Goal: Task Accomplishment & Management: Manage account settings

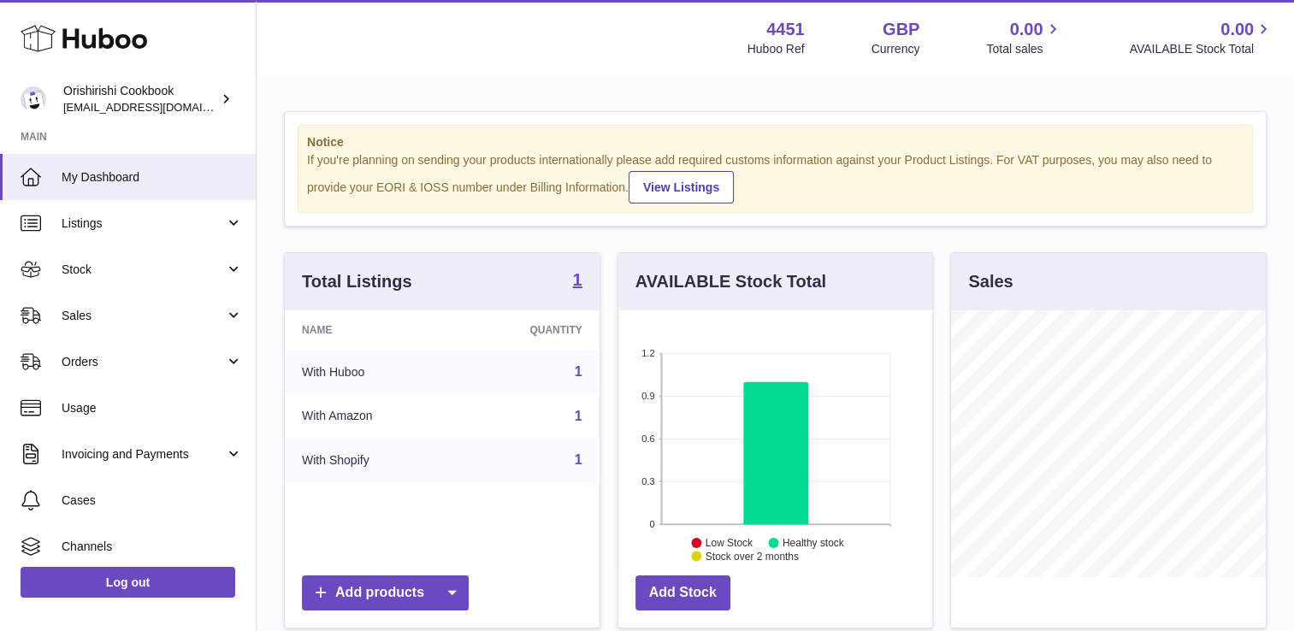
scroll to position [267, 315]
click at [637, 362] on icon "1.2 0.9 0.6 0.3 0 Low Stock Healthy stock Stock over 2 months" at bounding box center [776, 439] width 315 height 257
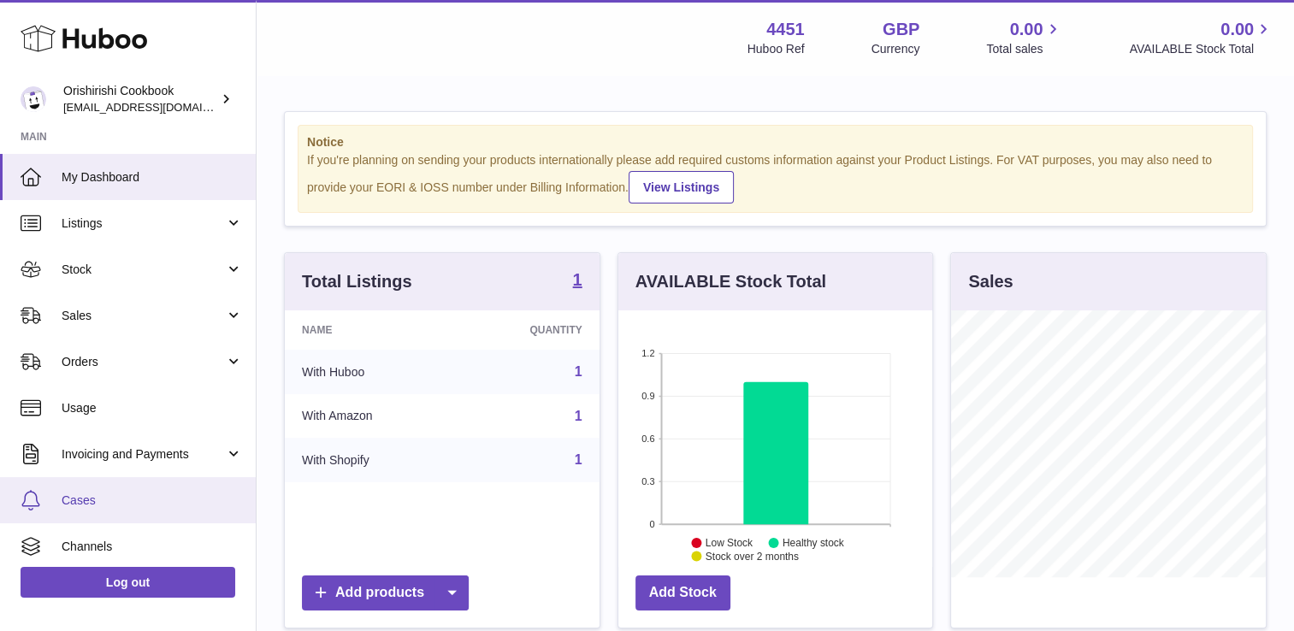
click at [72, 498] on span "Cases" at bounding box center [152, 501] width 181 height 16
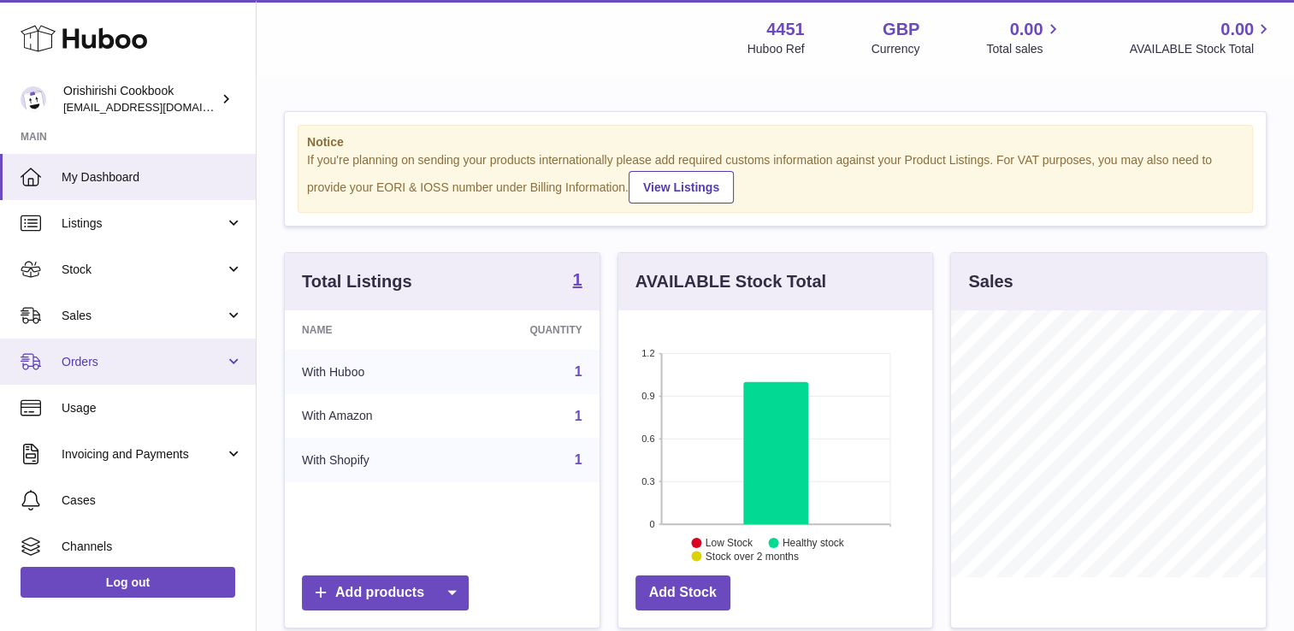
click at [129, 360] on span "Orders" at bounding box center [143, 362] width 163 height 16
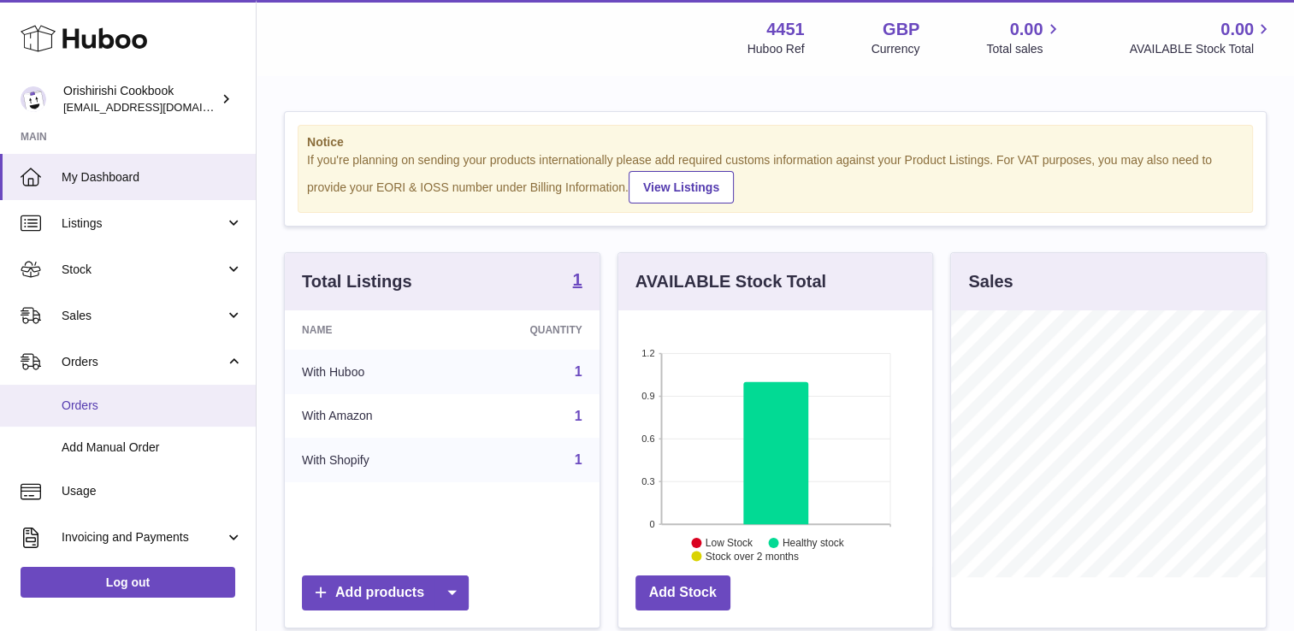
click at [130, 417] on link "Orders" at bounding box center [128, 406] width 256 height 42
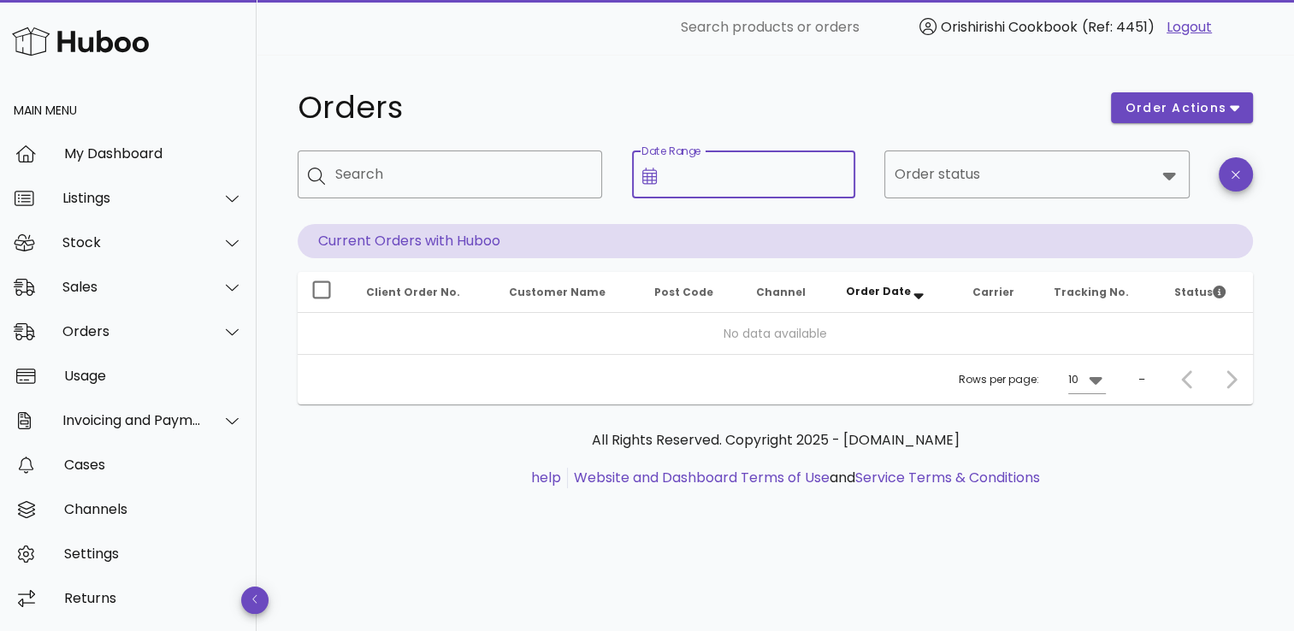
click at [696, 177] on input "Date Range" at bounding box center [756, 174] width 178 height 27
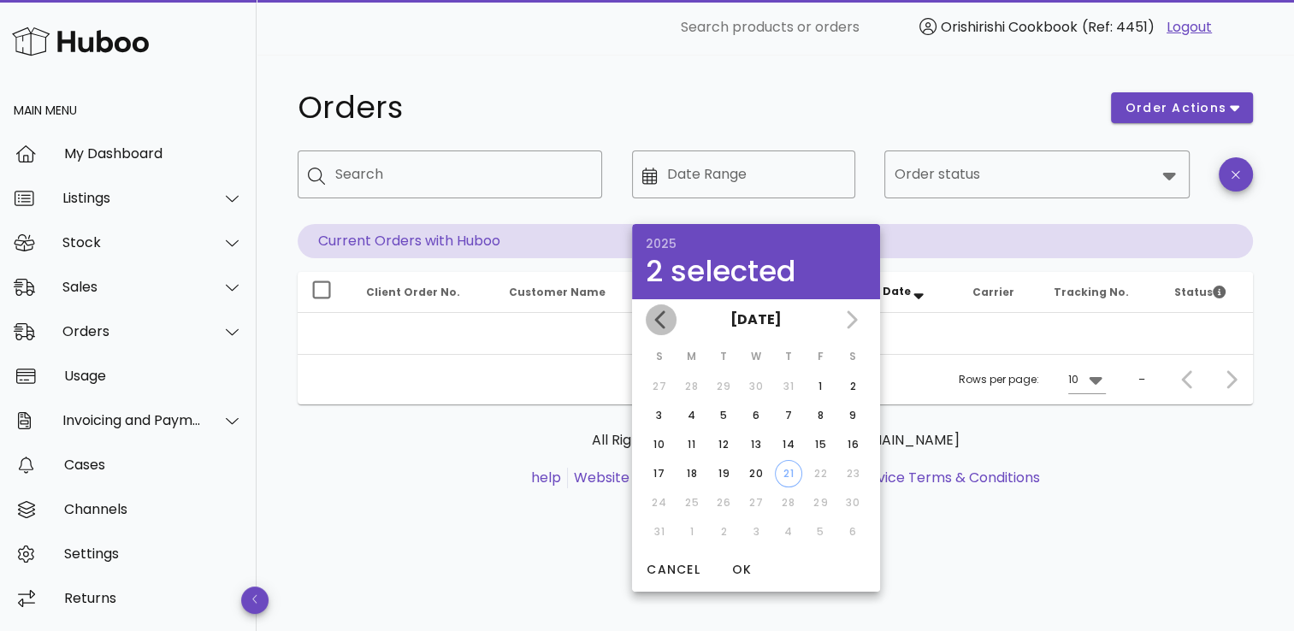
click at [655, 320] on icon "Previous month" at bounding box center [660, 320] width 10 height 18
click at [717, 416] on div "8" at bounding box center [723, 415] width 27 height 15
click at [850, 311] on icon "Next month" at bounding box center [851, 320] width 21 height 21
click at [782, 471] on div "21" at bounding box center [789, 473] width 26 height 15
type input "**********"
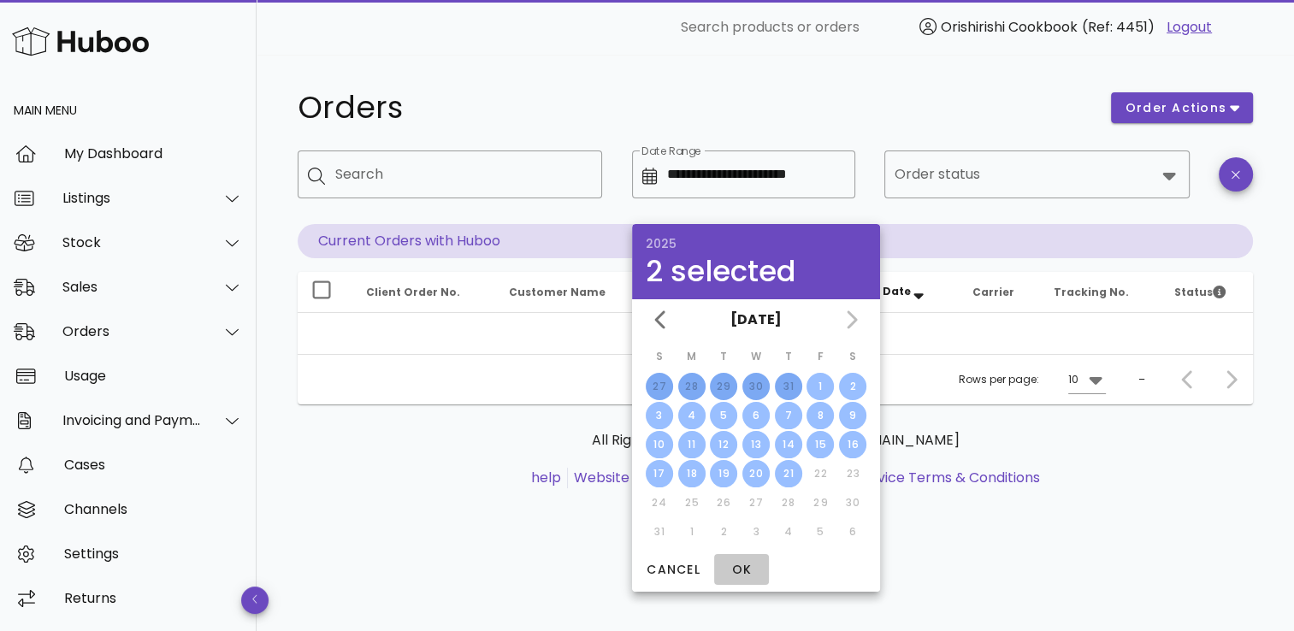
click at [737, 569] on span "OK" at bounding box center [741, 570] width 41 height 18
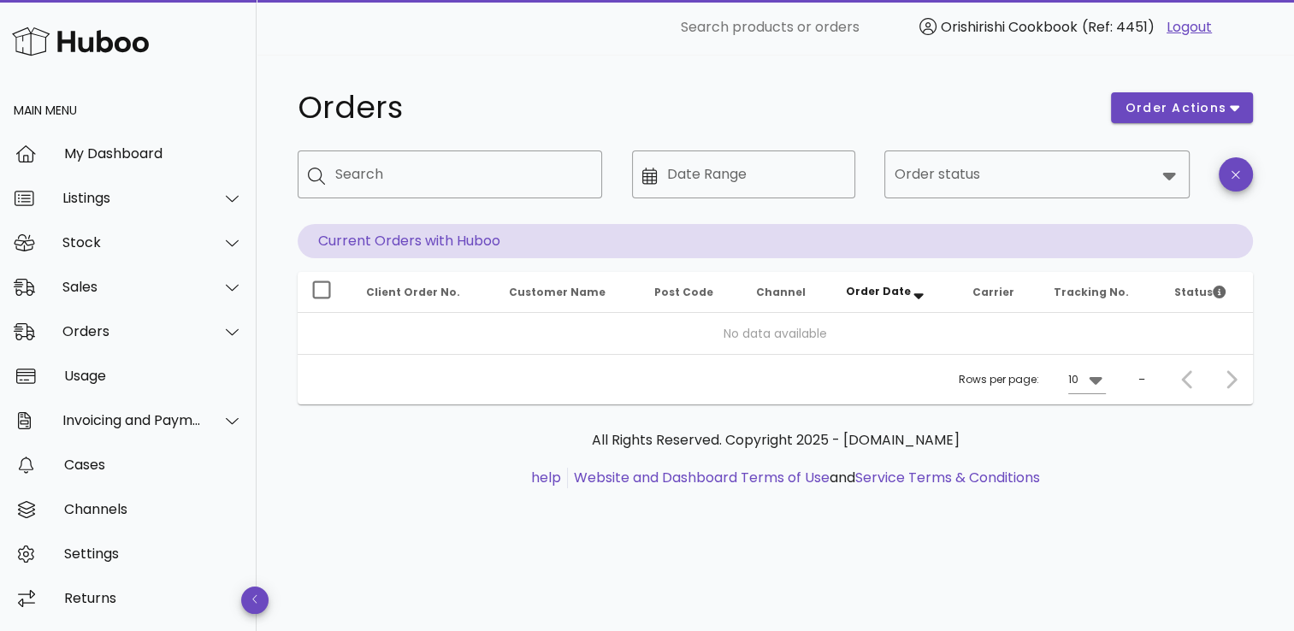
type input "**********"
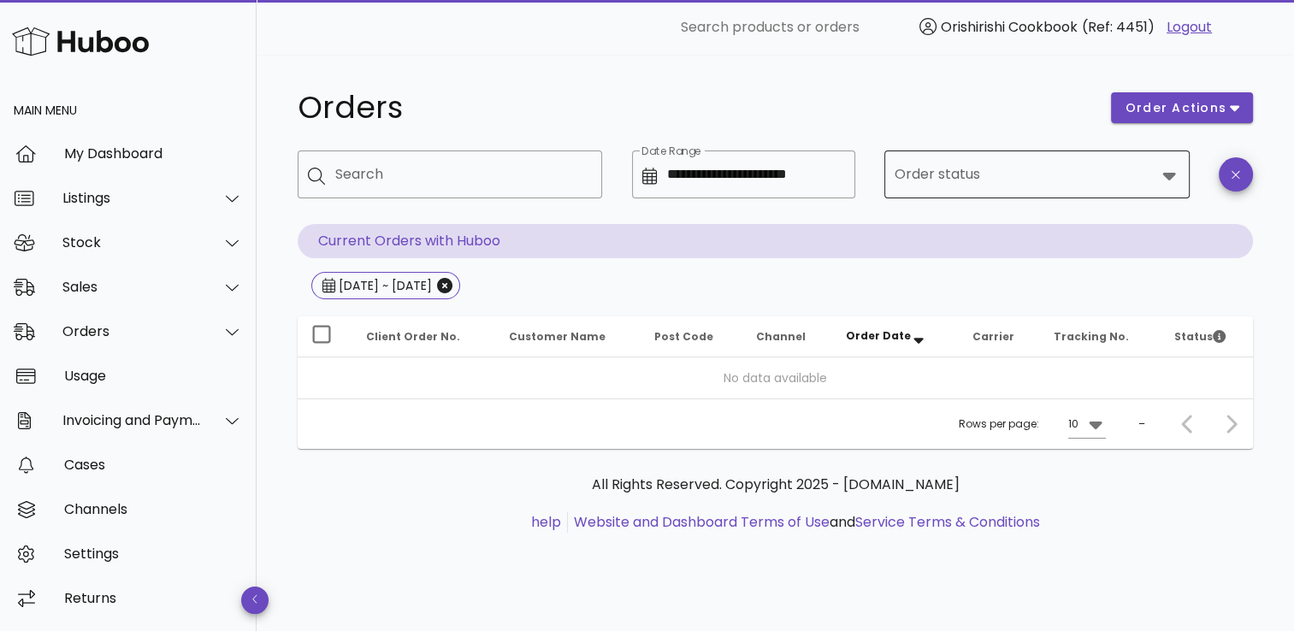
click at [1157, 175] on div at bounding box center [1168, 175] width 24 height 21
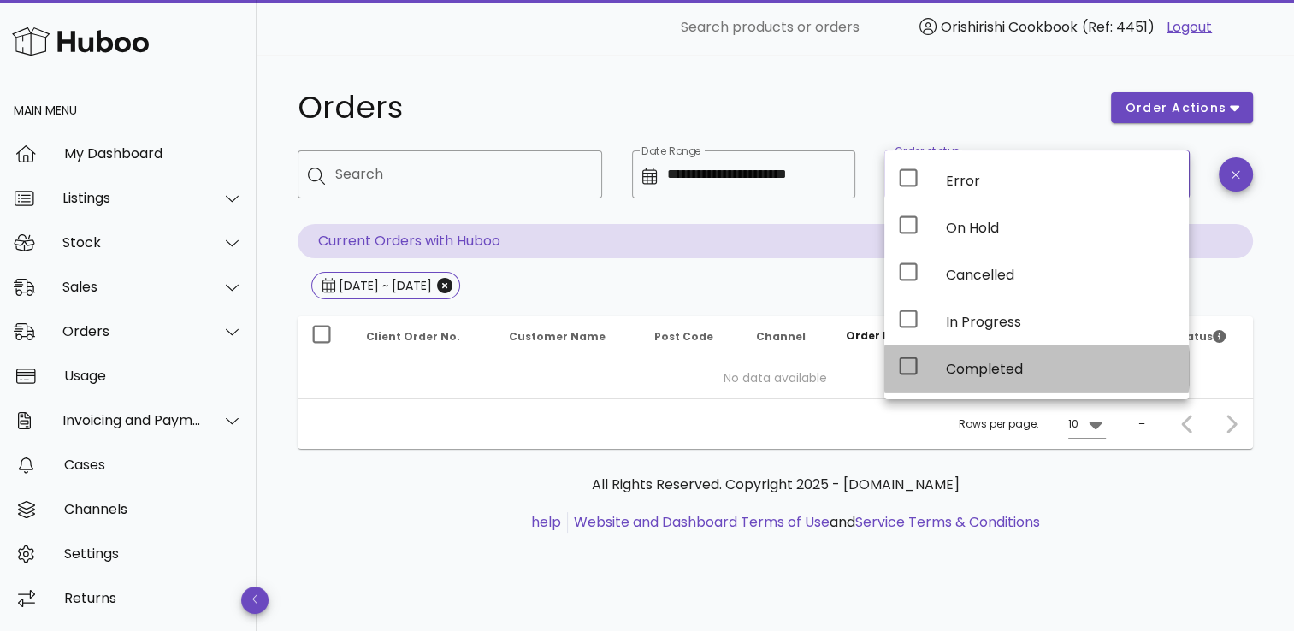
click at [906, 361] on icon at bounding box center [908, 366] width 21 height 21
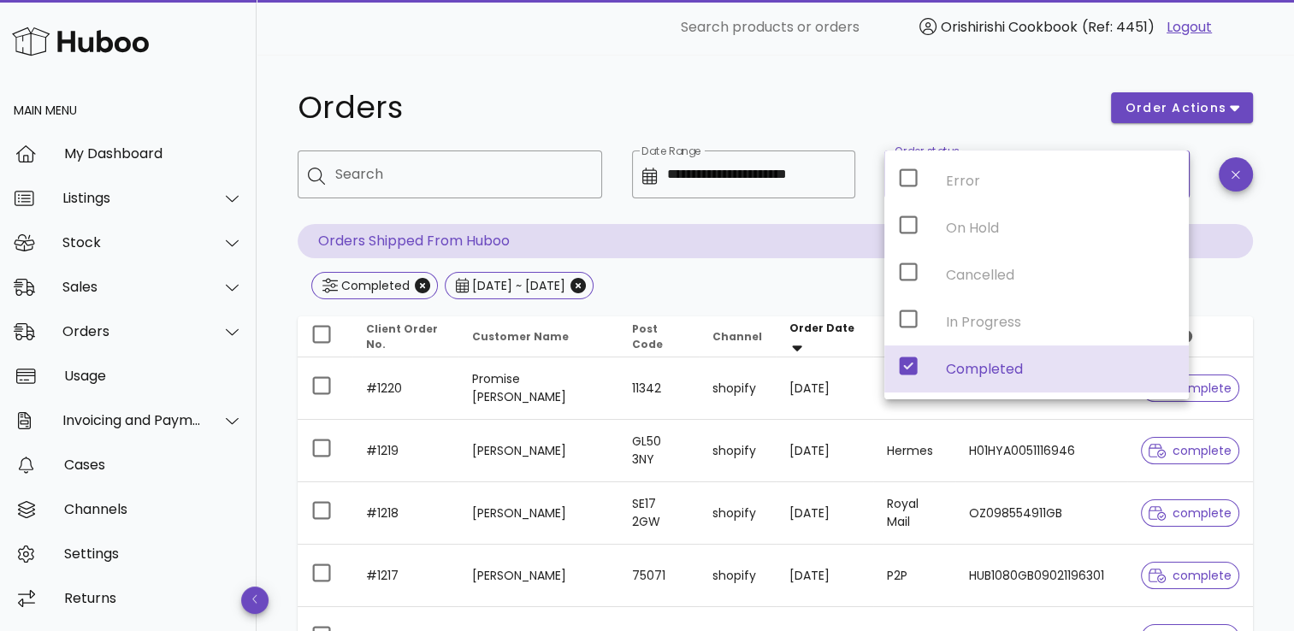
click at [1284, 241] on div "**********" at bounding box center [776, 550] width 1038 height 991
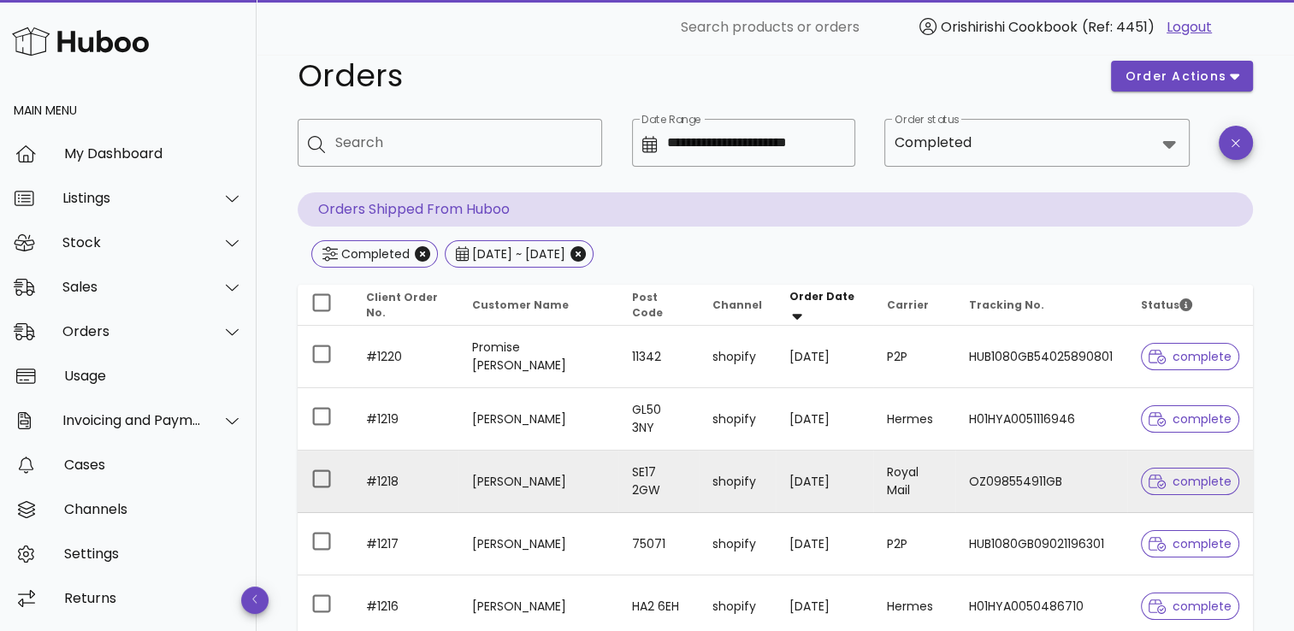
scroll to position [86, 0]
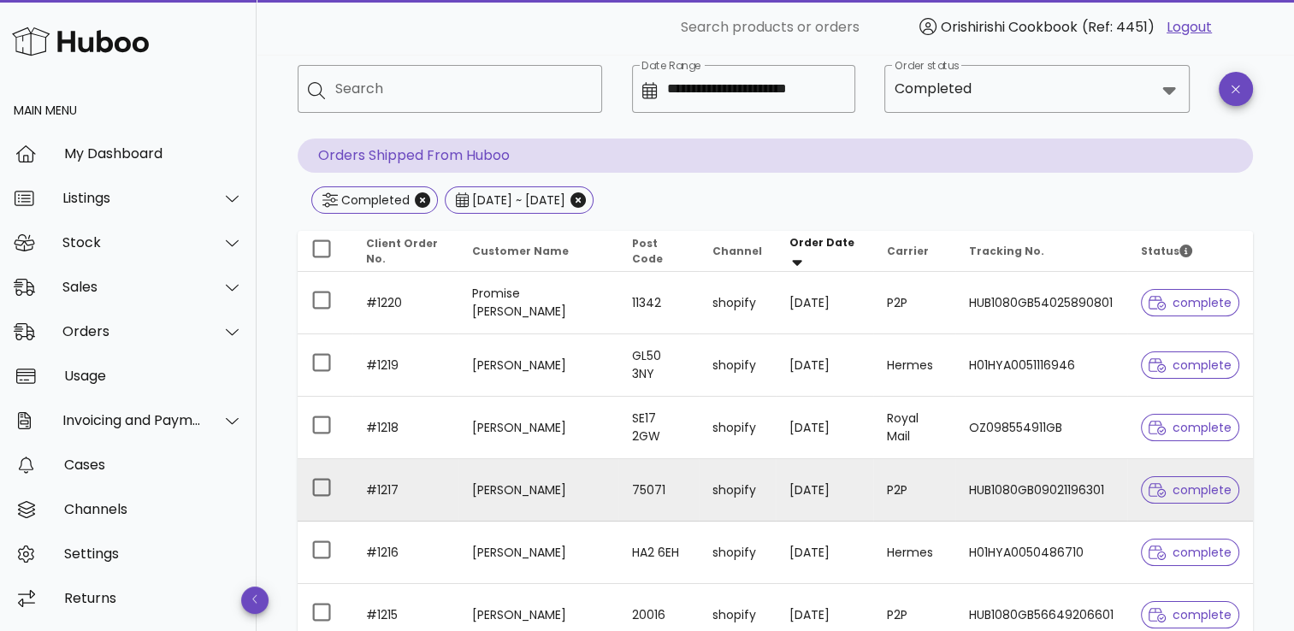
click at [1197, 494] on span "complete" at bounding box center [1190, 490] width 83 height 12
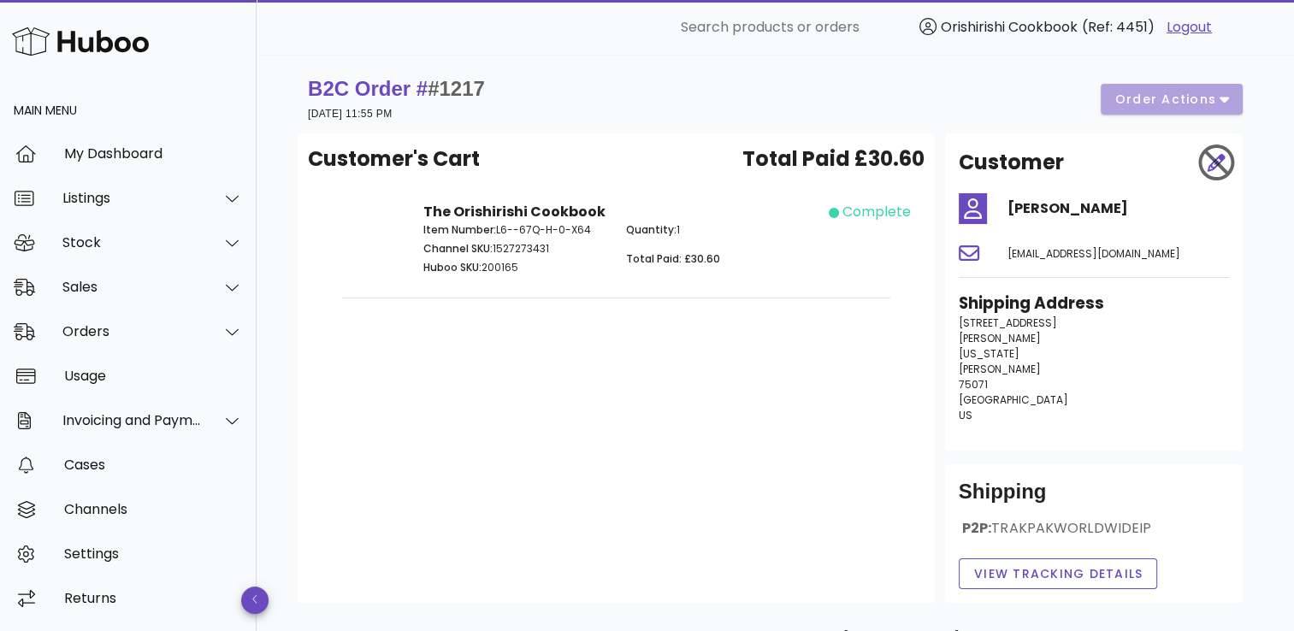
click at [1217, 94] on div "B2C Order # #1217 26 July 2025 at 11:55 PM order actions" at bounding box center [775, 99] width 935 height 48
click at [1217, 101] on div "B2C Order # #1217 26 July 2025 at 11:55 PM order actions" at bounding box center [775, 99] width 935 height 48
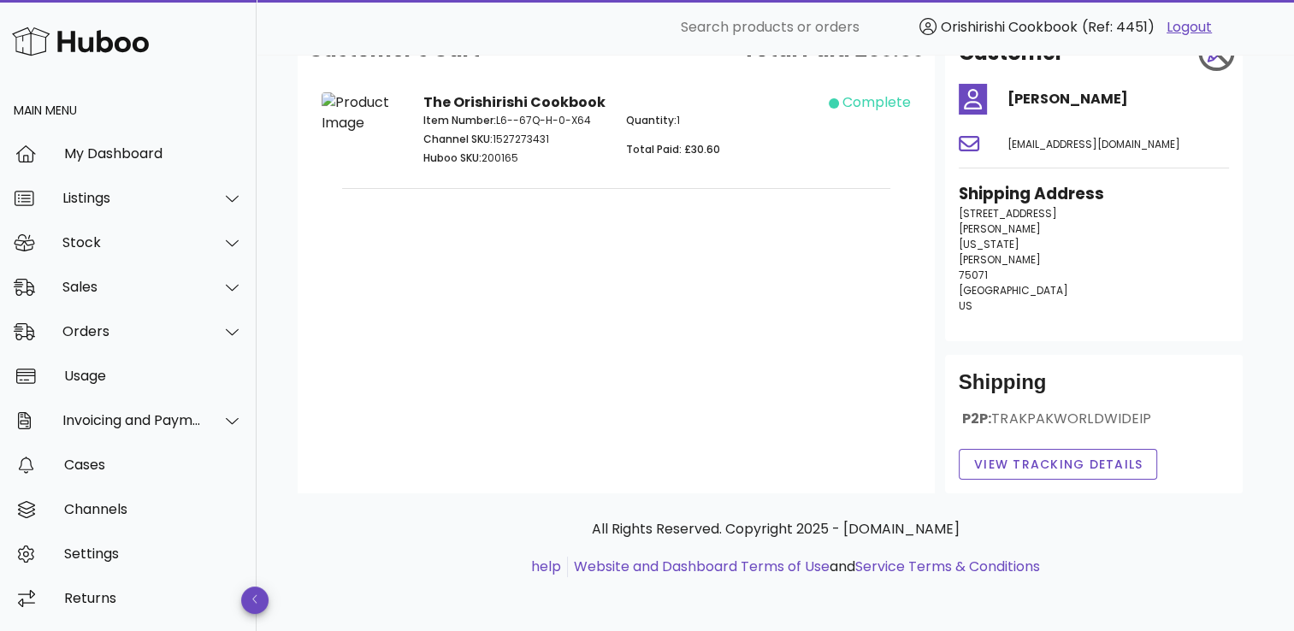
scroll to position [24, 0]
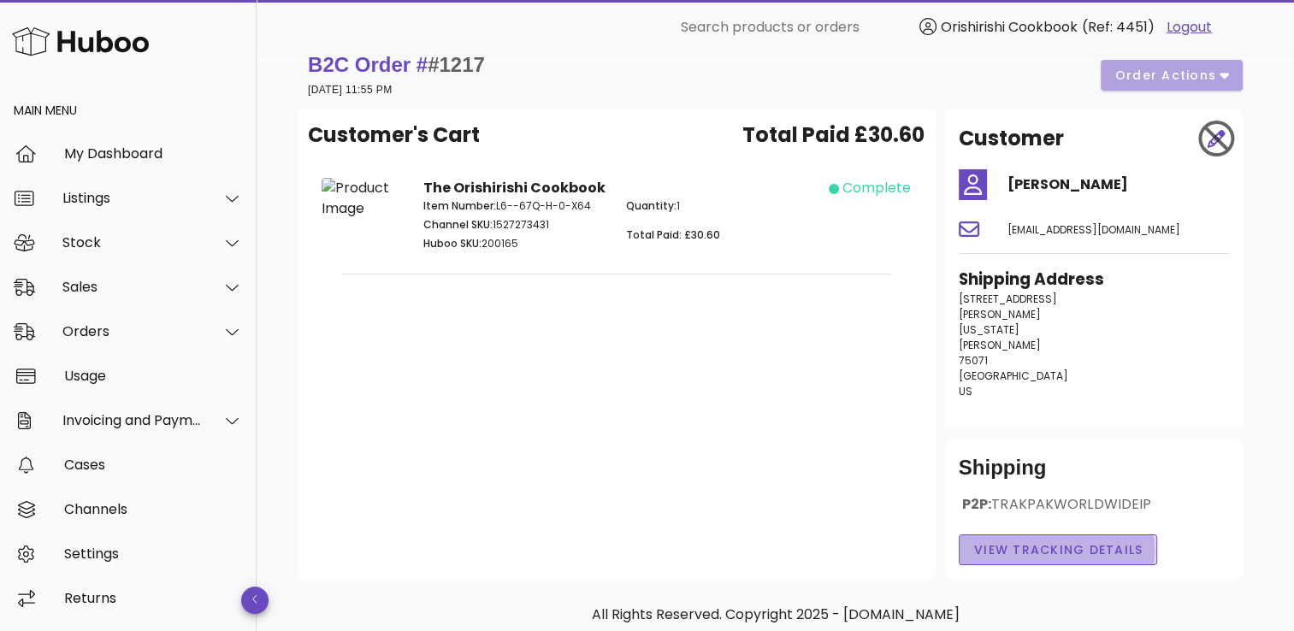
click at [1041, 557] on span "View Tracking details" at bounding box center [1059, 551] width 170 height 18
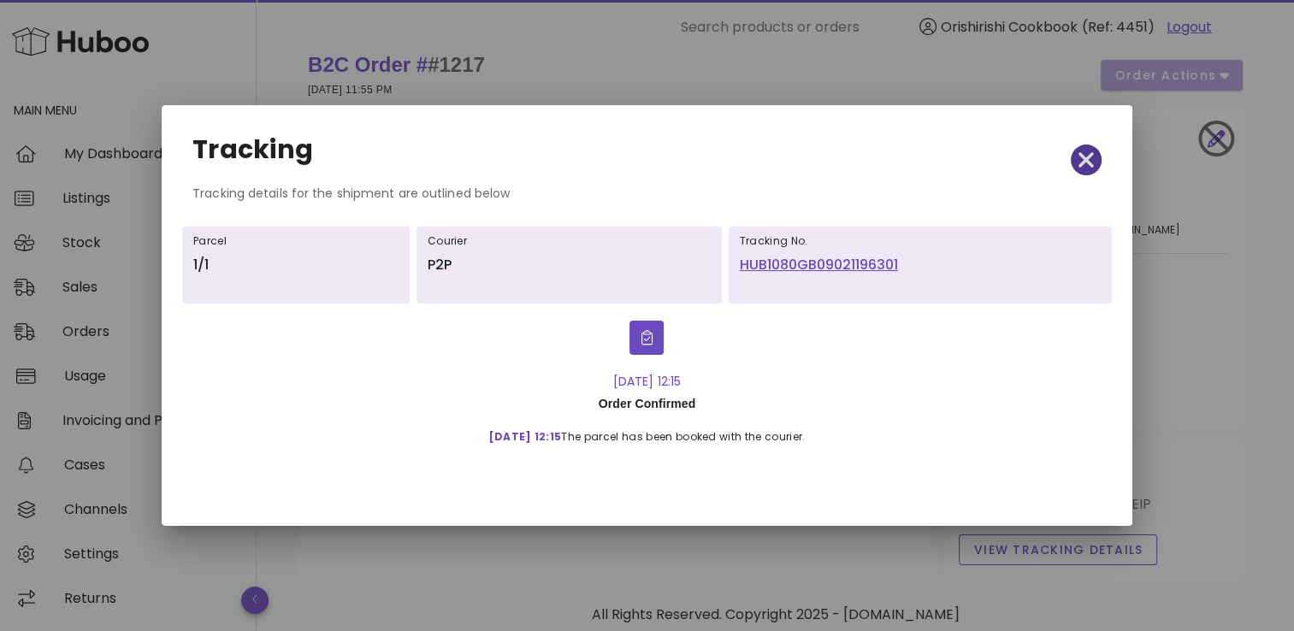
click at [1092, 161] on icon "button" at bounding box center [1086, 160] width 15 height 24
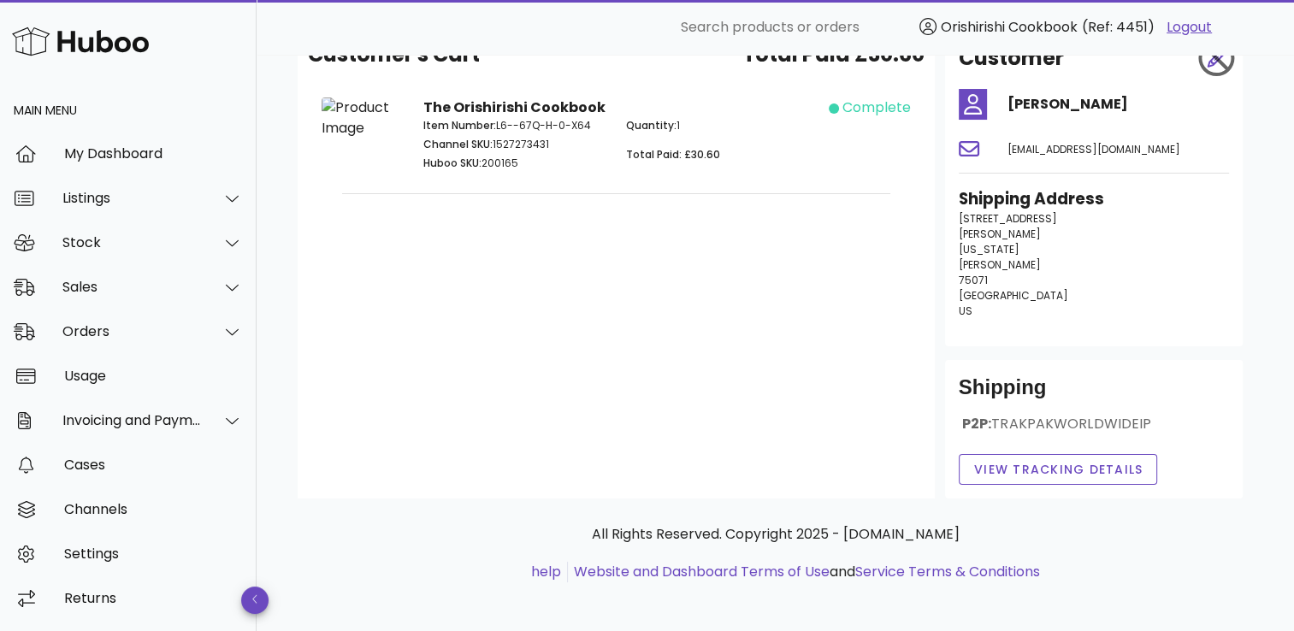
scroll to position [110, 0]
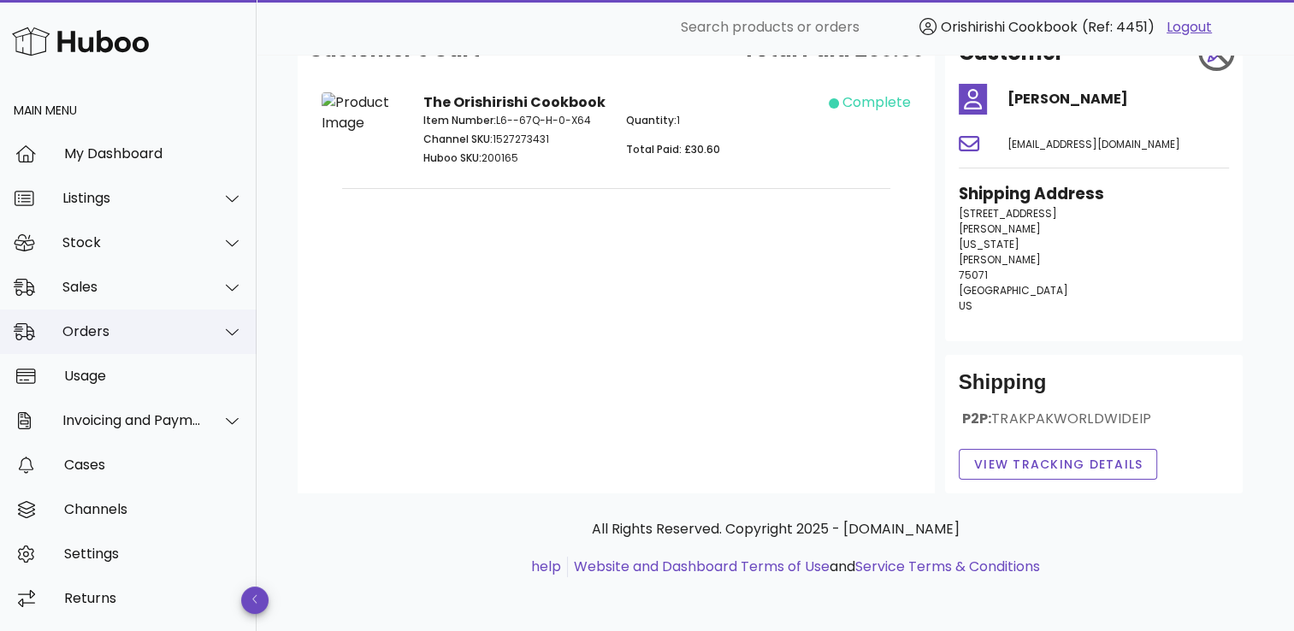
click at [179, 333] on div "Orders" at bounding box center [131, 331] width 139 height 16
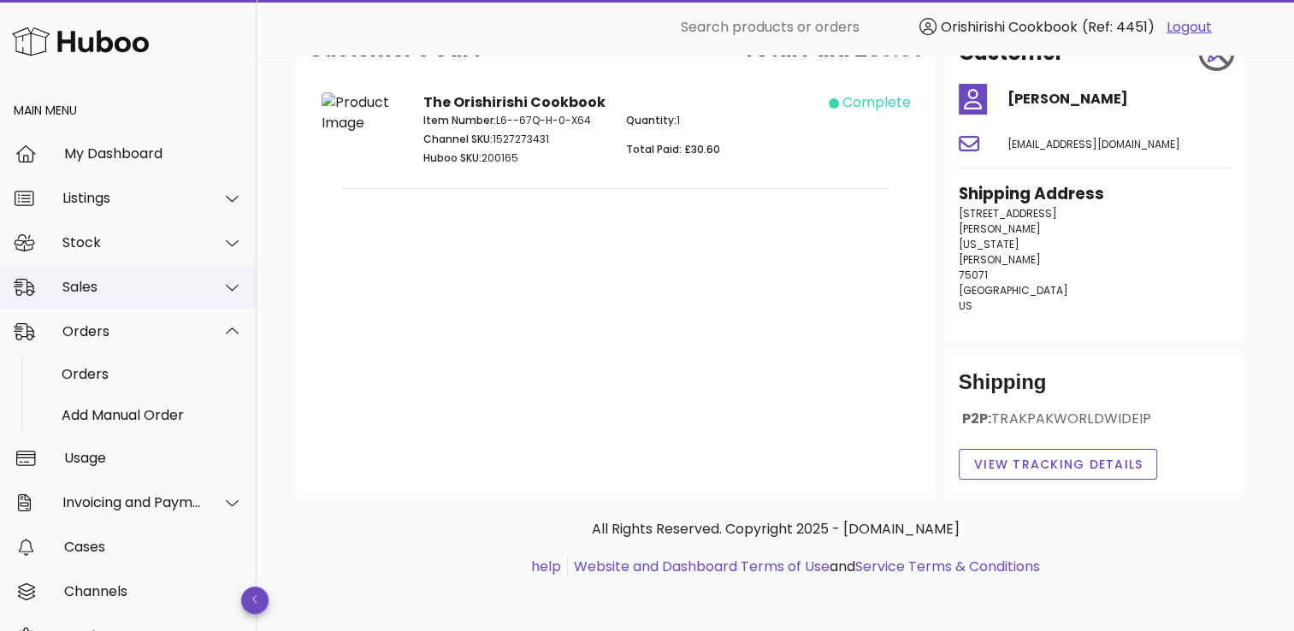
click at [155, 275] on div "Sales" at bounding box center [128, 287] width 257 height 44
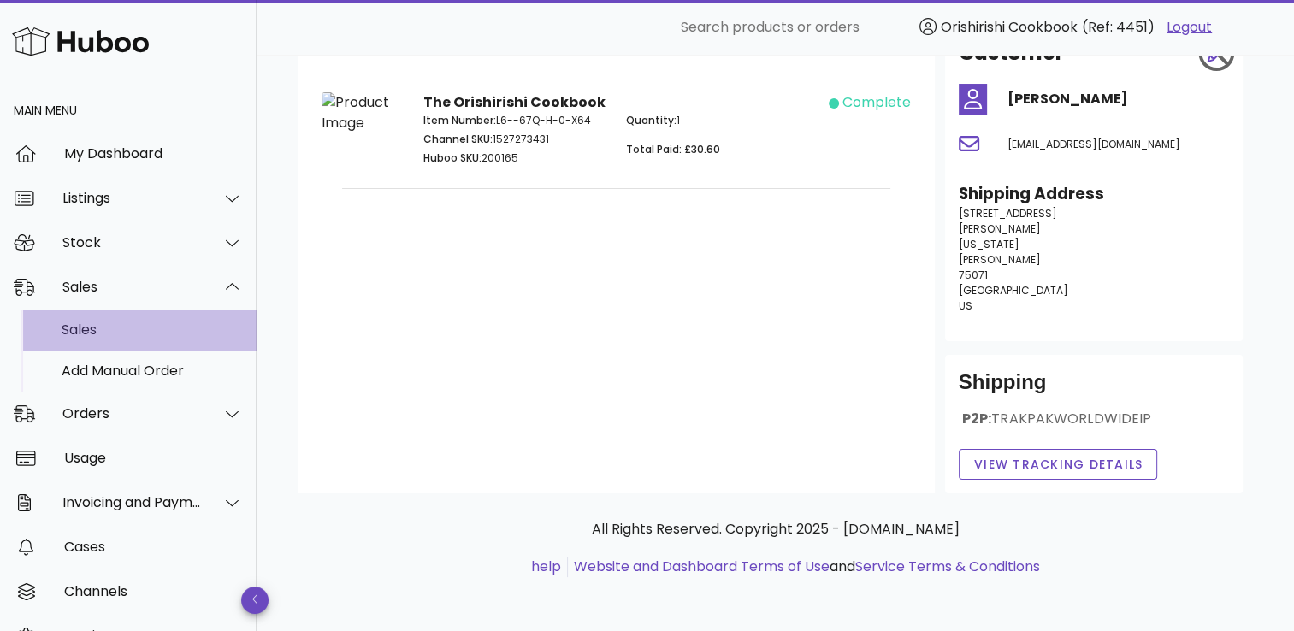
click at [98, 334] on div "Sales" at bounding box center [152, 330] width 181 height 16
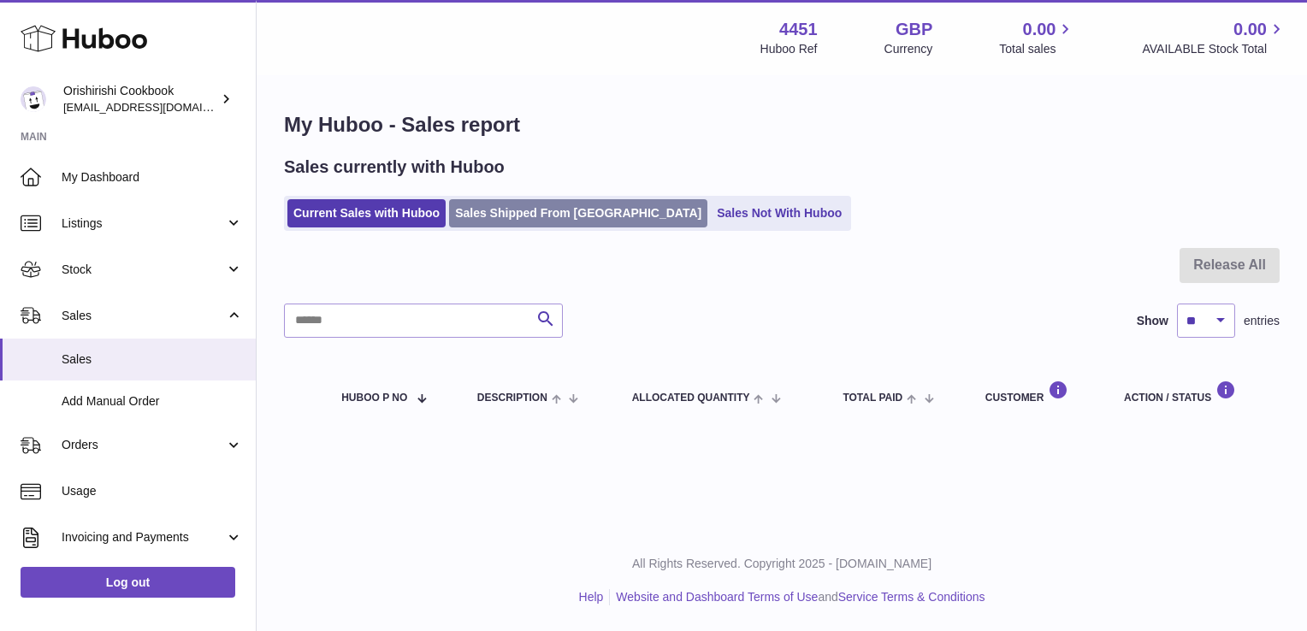
click at [525, 217] on link "Sales Shipped From Huboo" at bounding box center [578, 213] width 258 height 28
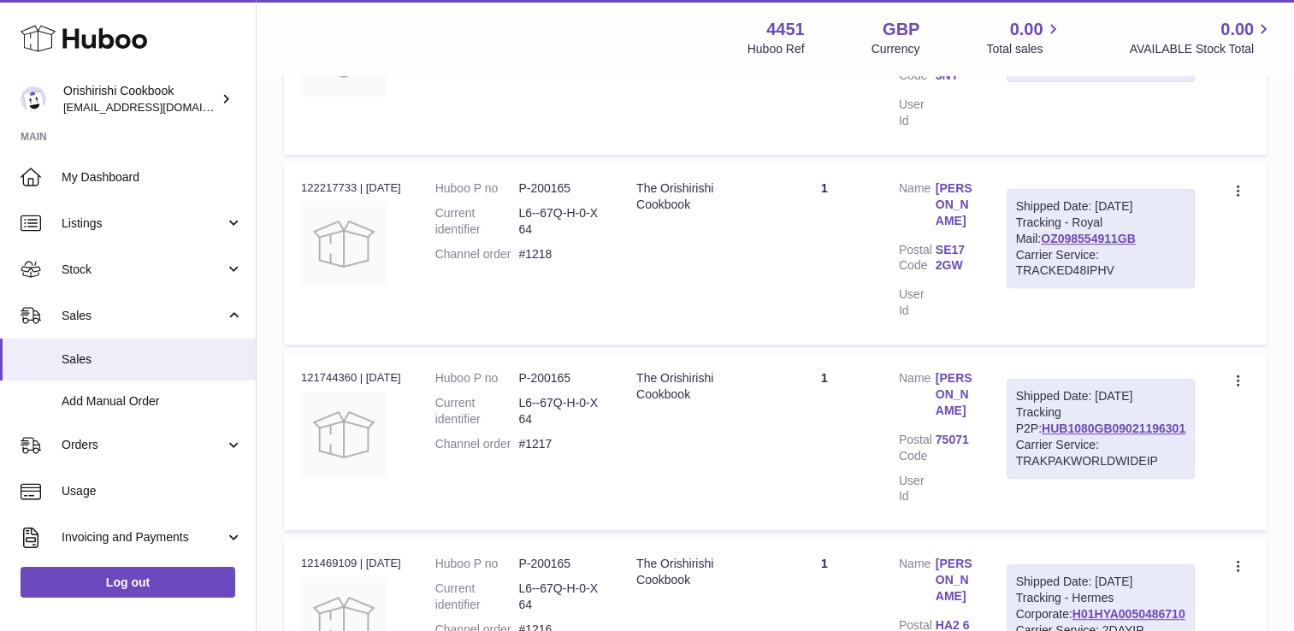
scroll to position [684, 0]
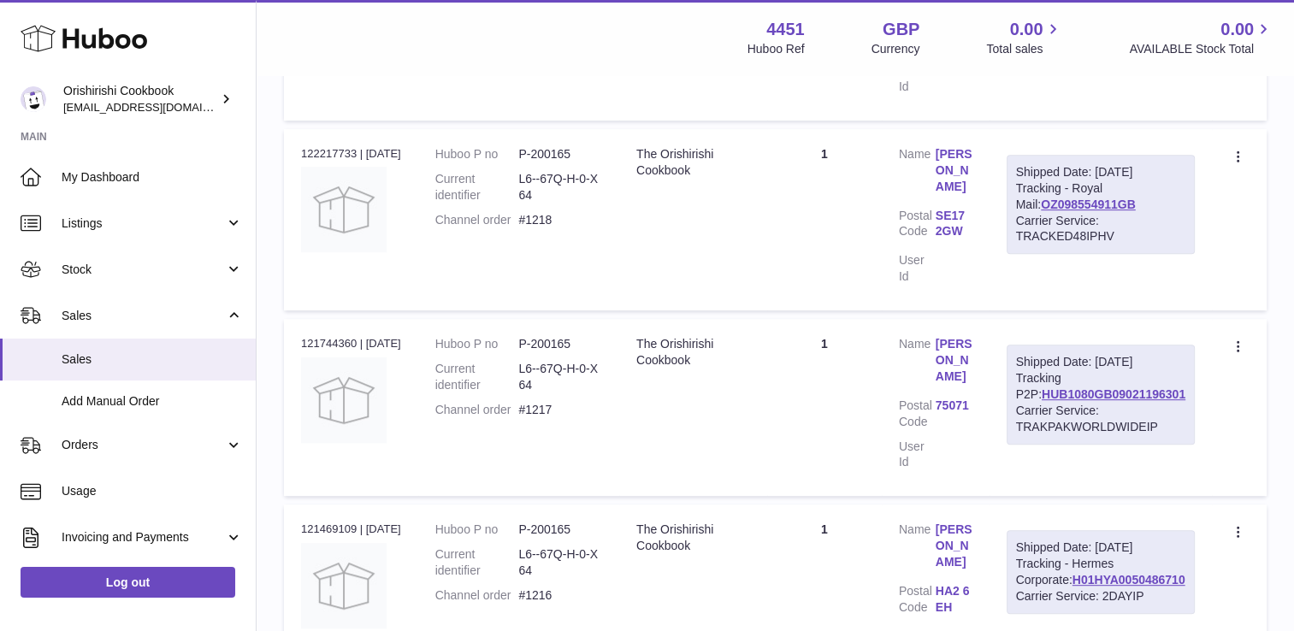
click at [973, 336] on link "Jennifer Akosa" at bounding box center [954, 360] width 37 height 49
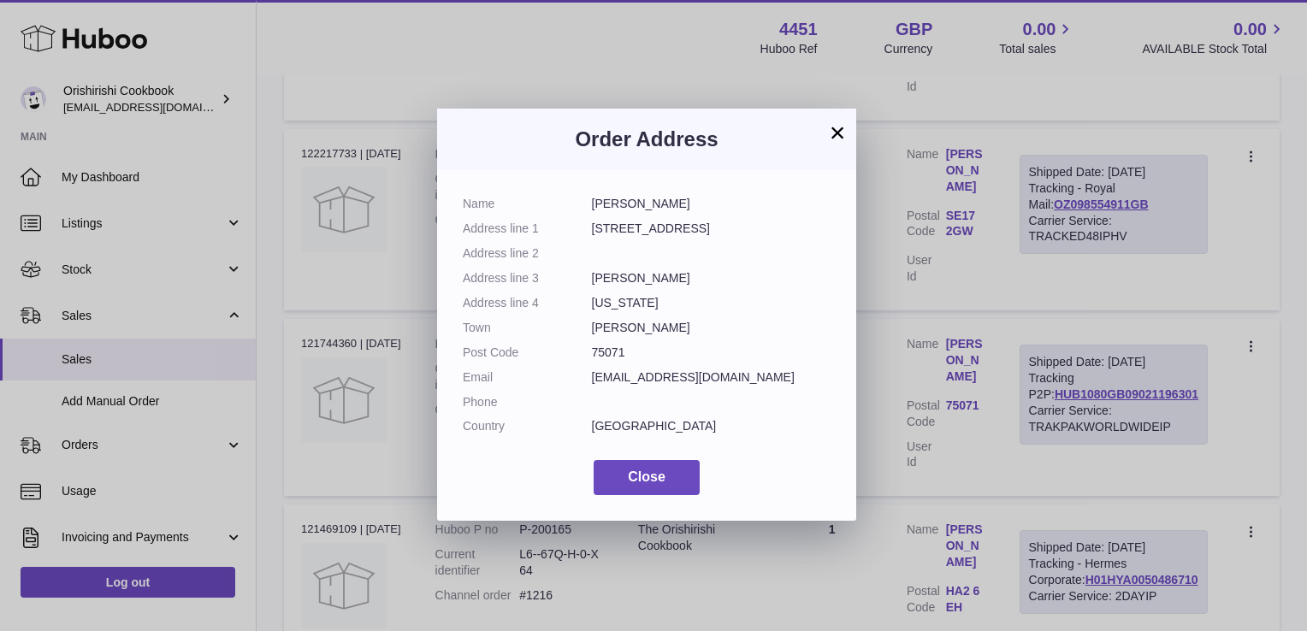
click at [828, 129] on button "×" at bounding box center [837, 132] width 21 height 21
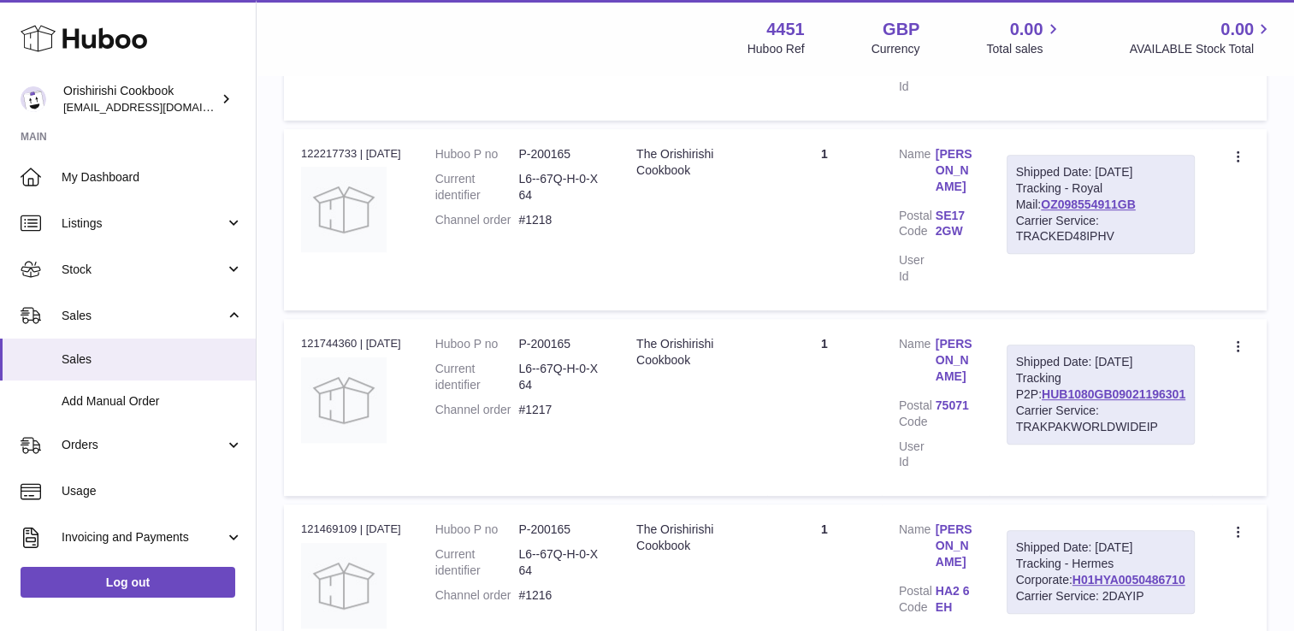
click at [1092, 354] on div "Shipped Date: 27th Jul 2025" at bounding box center [1100, 362] width 169 height 16
click at [1246, 340] on icon at bounding box center [1240, 348] width 20 height 17
click at [1170, 403] on li "Duplicate Order" at bounding box center [1164, 421] width 171 height 37
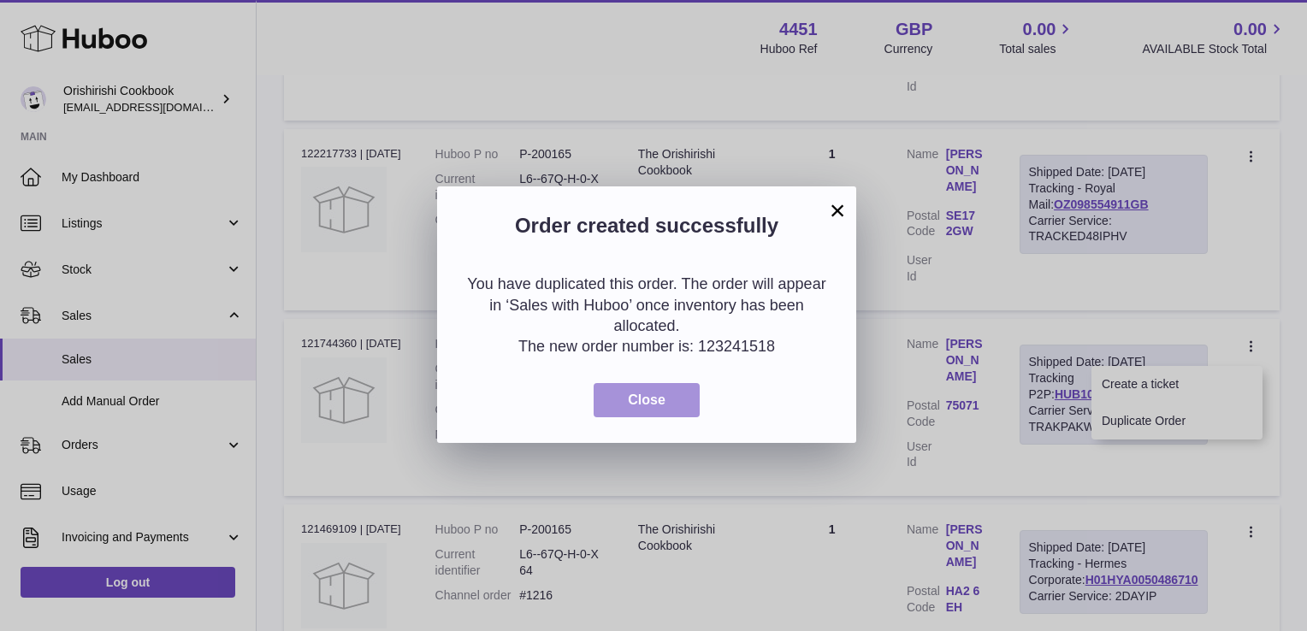
click at [674, 399] on button "Close" at bounding box center [647, 400] width 106 height 35
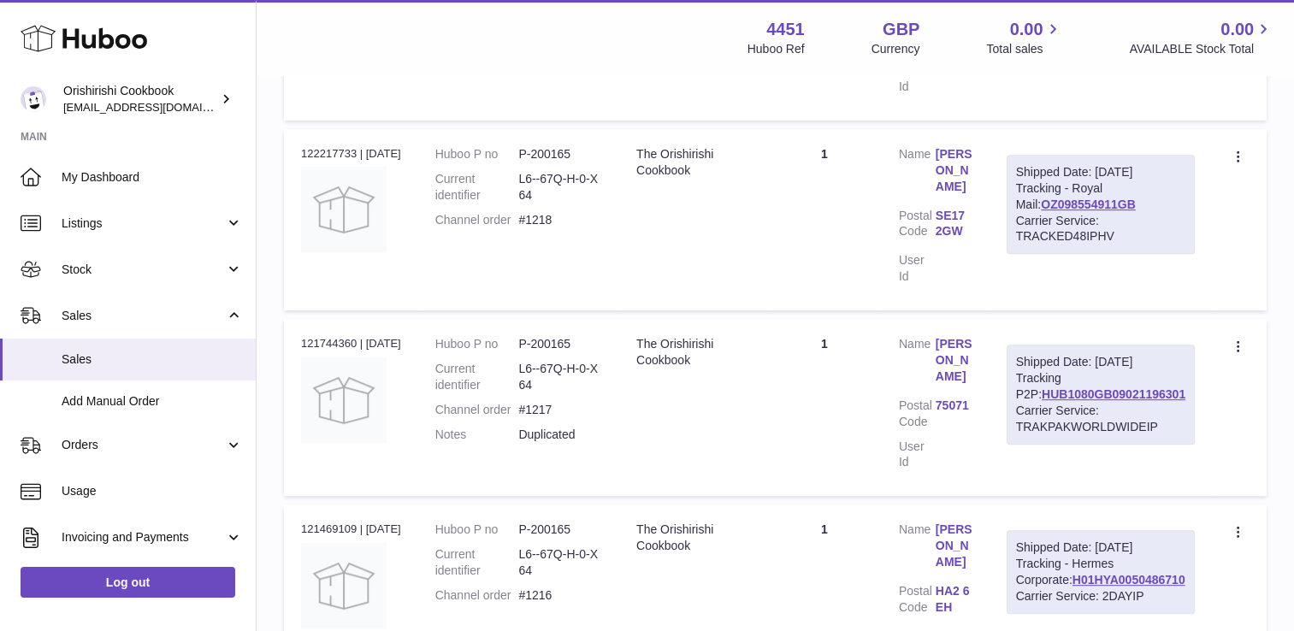
scroll to position [0, 0]
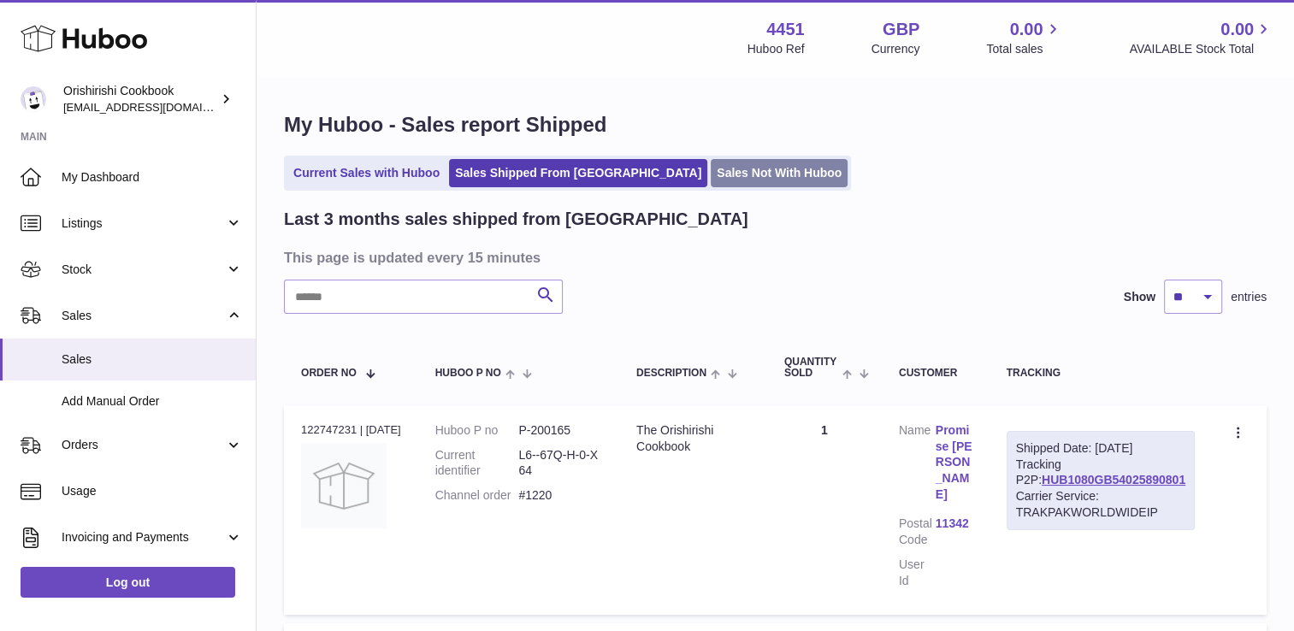
click at [711, 183] on link "Sales Not With Huboo" at bounding box center [779, 173] width 137 height 28
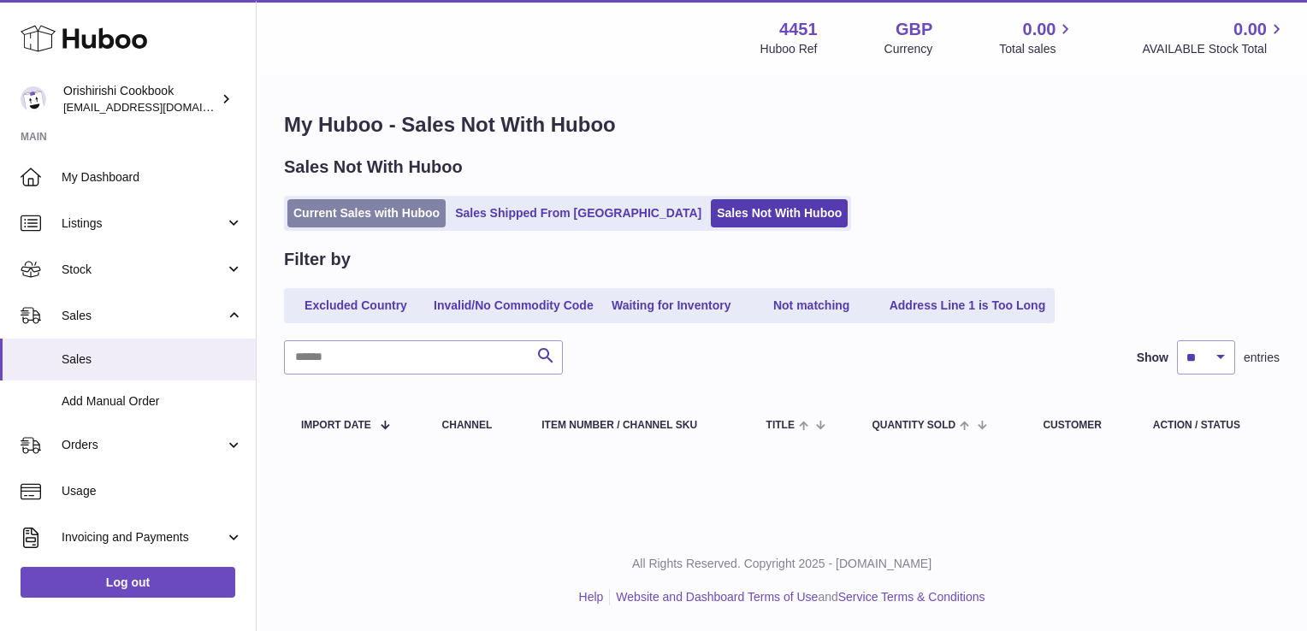
click at [324, 209] on link "Current Sales with Huboo" at bounding box center [366, 213] width 158 height 28
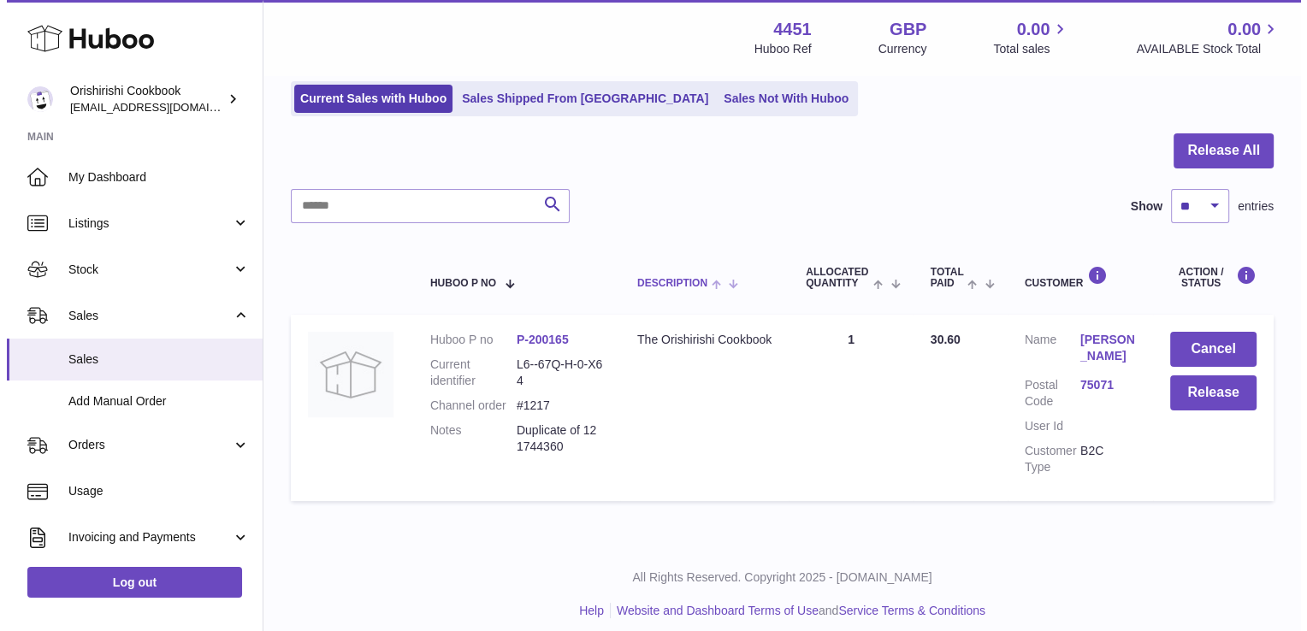
scroll to position [127, 0]
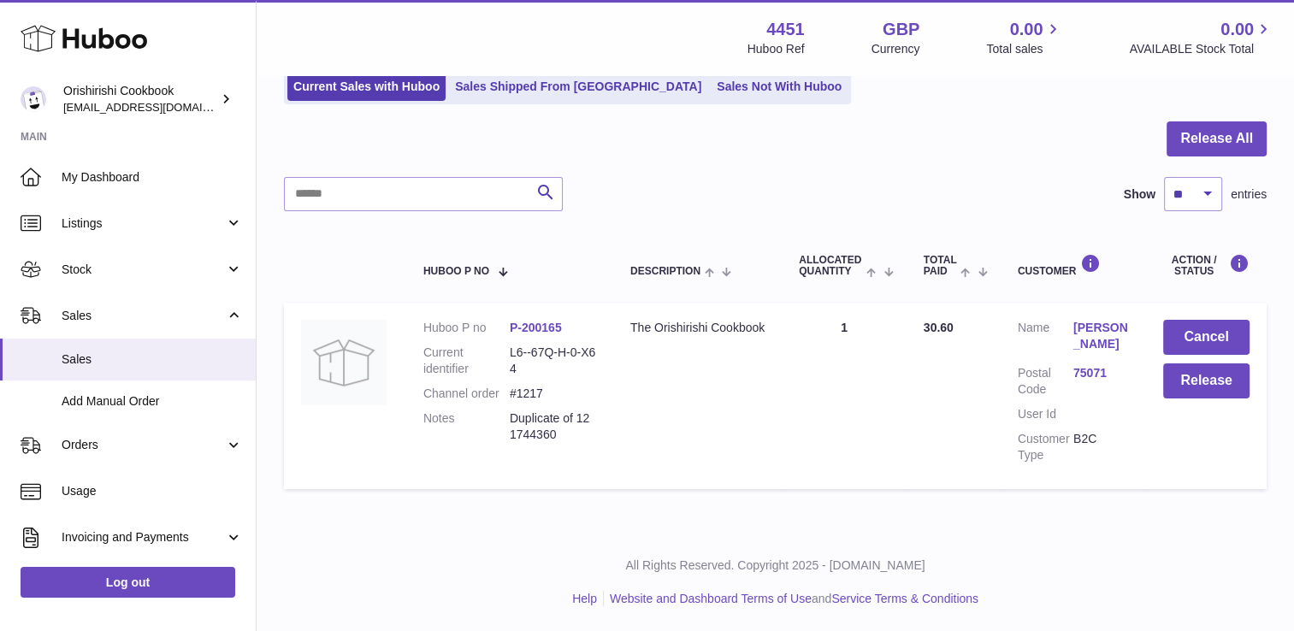
click at [549, 329] on link "P-200165" at bounding box center [536, 328] width 52 height 14
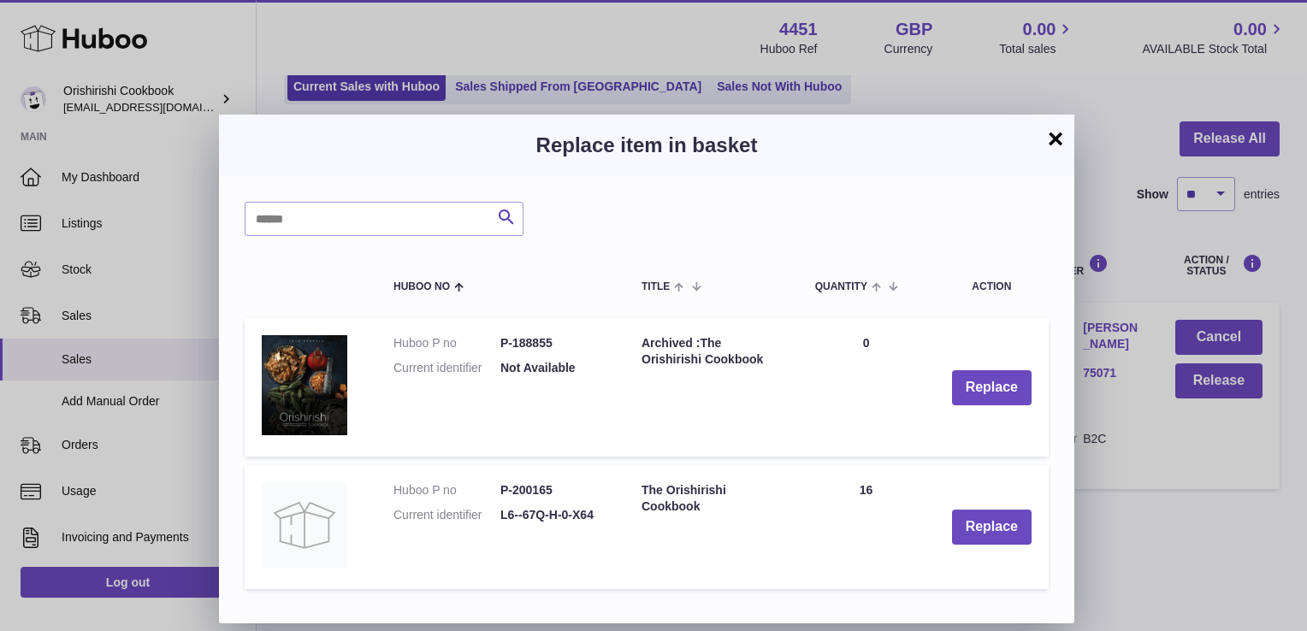
click at [1051, 140] on button "×" at bounding box center [1055, 138] width 21 height 21
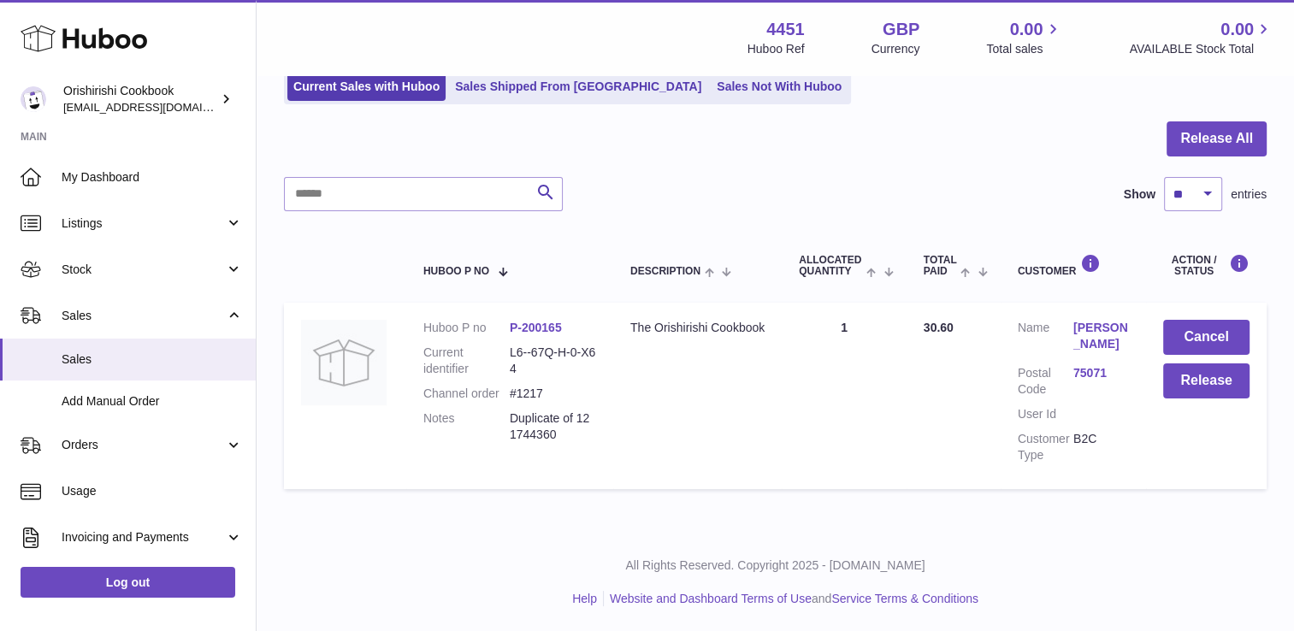
click at [1092, 337] on link "Jennifer Akosa" at bounding box center [1102, 336] width 56 height 33
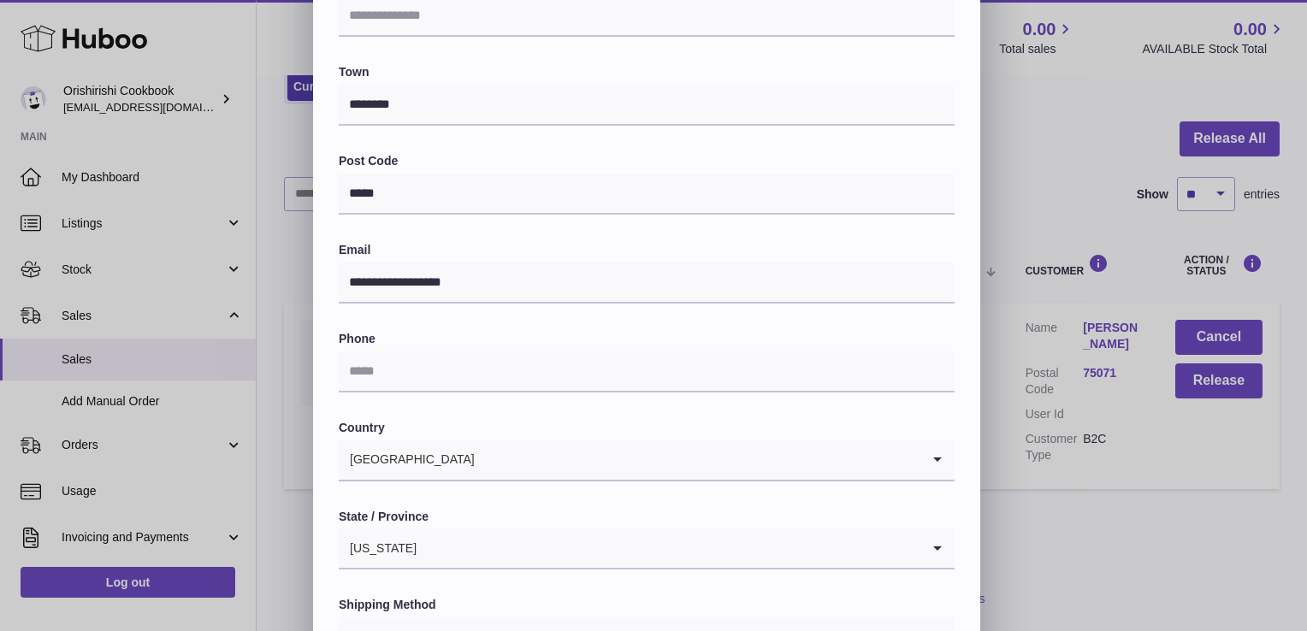
scroll to position [342, 0]
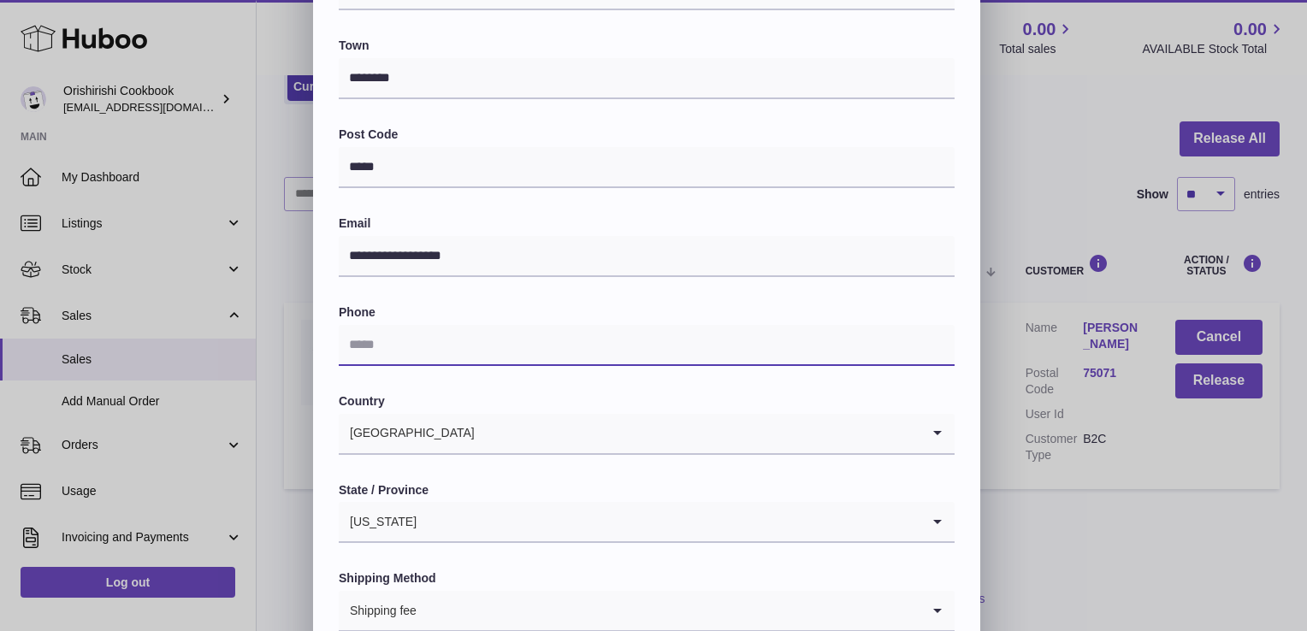
click at [403, 348] on input "text" at bounding box center [647, 345] width 616 height 41
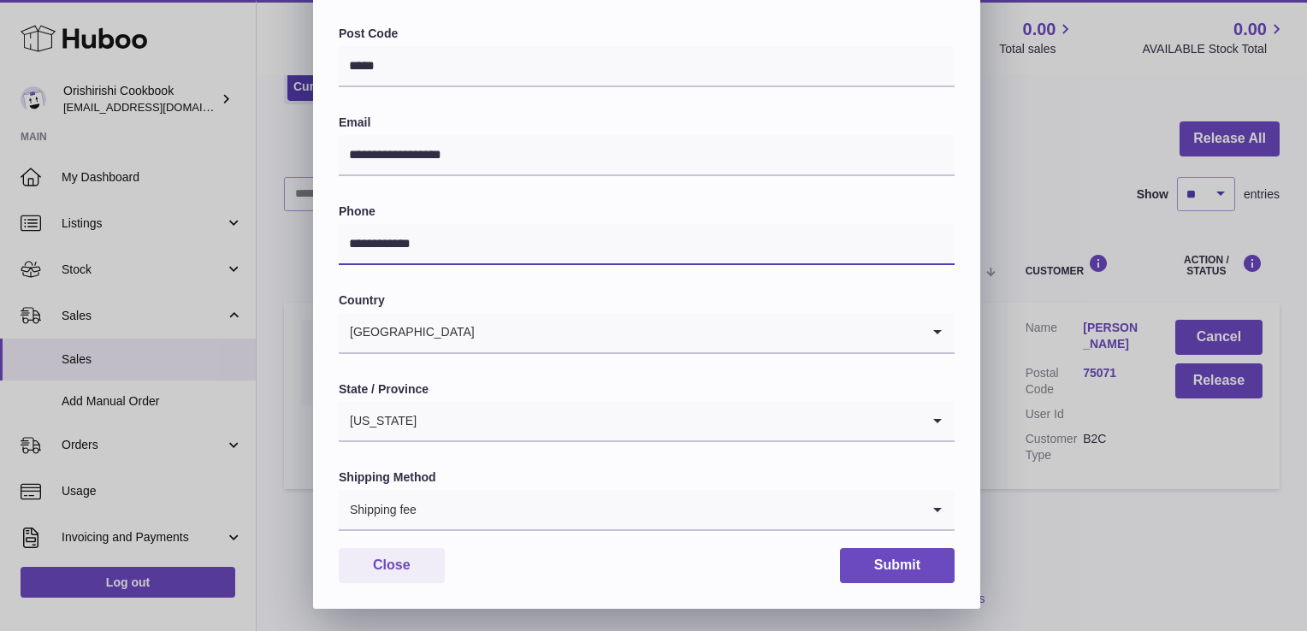
scroll to position [446, 0]
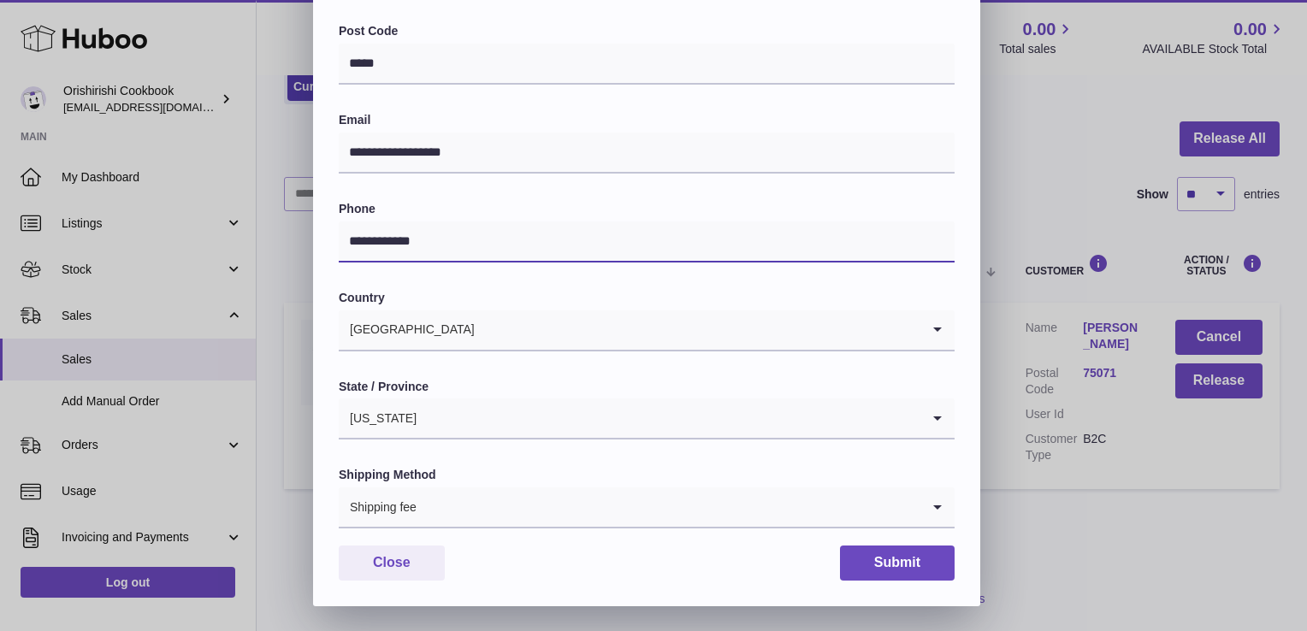
type input "**********"
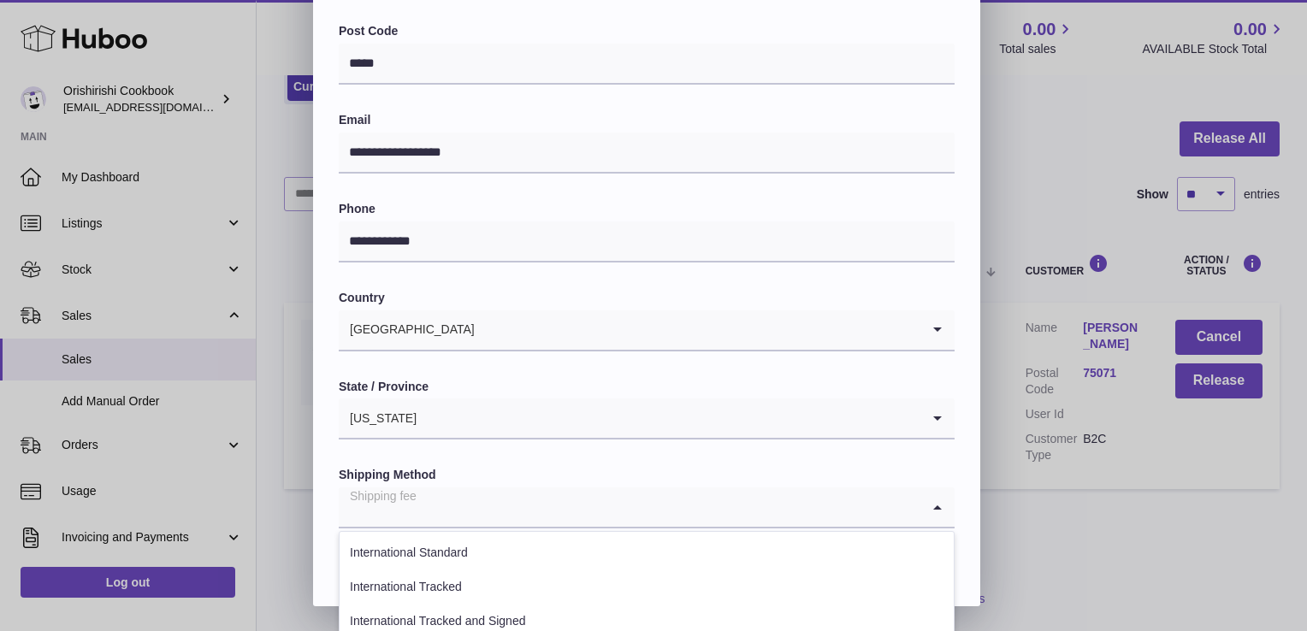
click at [943, 512] on icon "Search for option" at bounding box center [938, 507] width 34 height 39
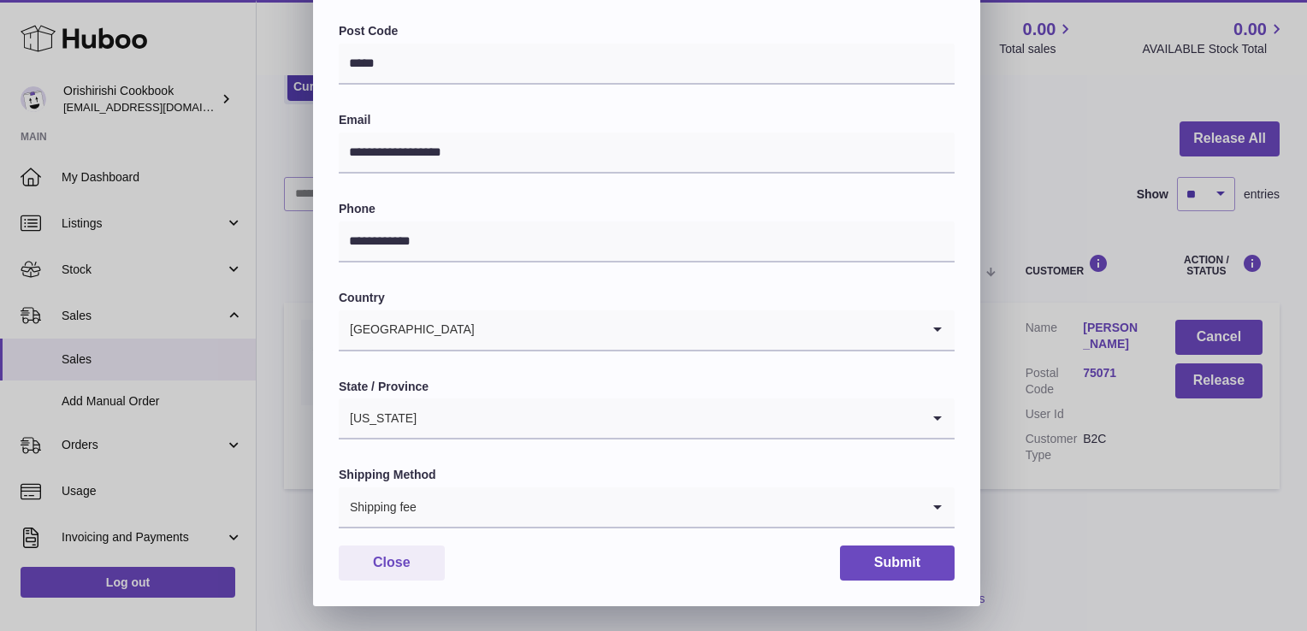
click at [944, 505] on icon "Search for option" at bounding box center [938, 507] width 34 height 39
click at [899, 561] on button "Submit" at bounding box center [897, 563] width 115 height 35
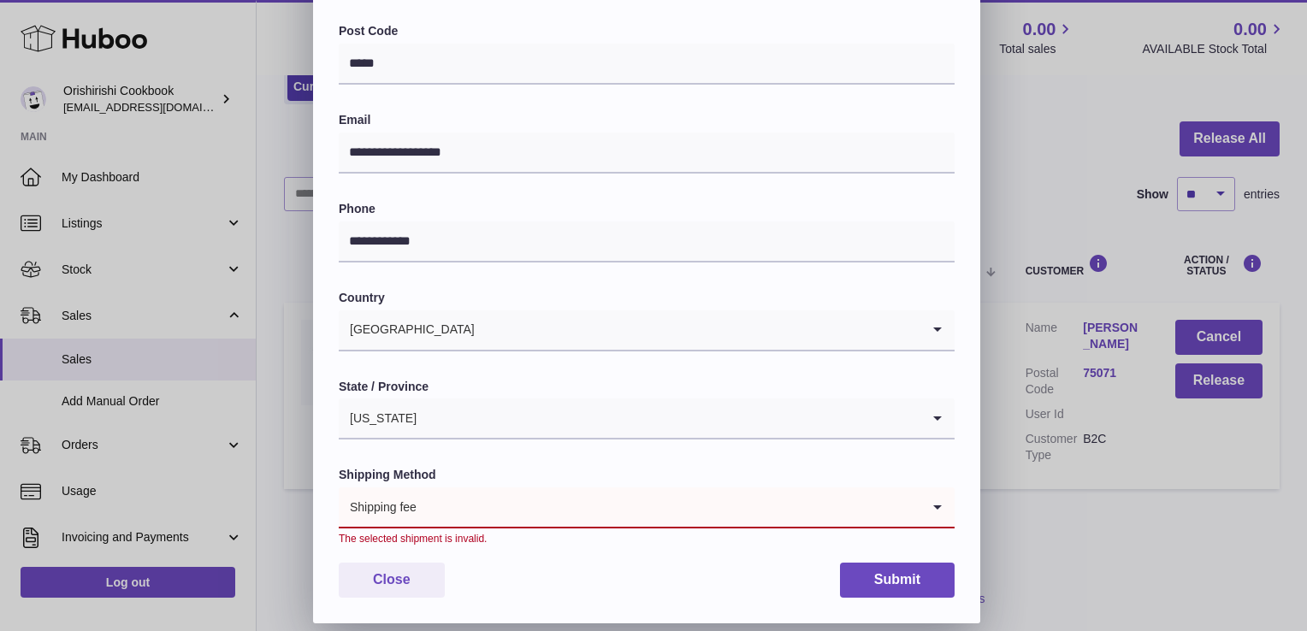
click at [946, 502] on icon "Search for option" at bounding box center [938, 507] width 34 height 39
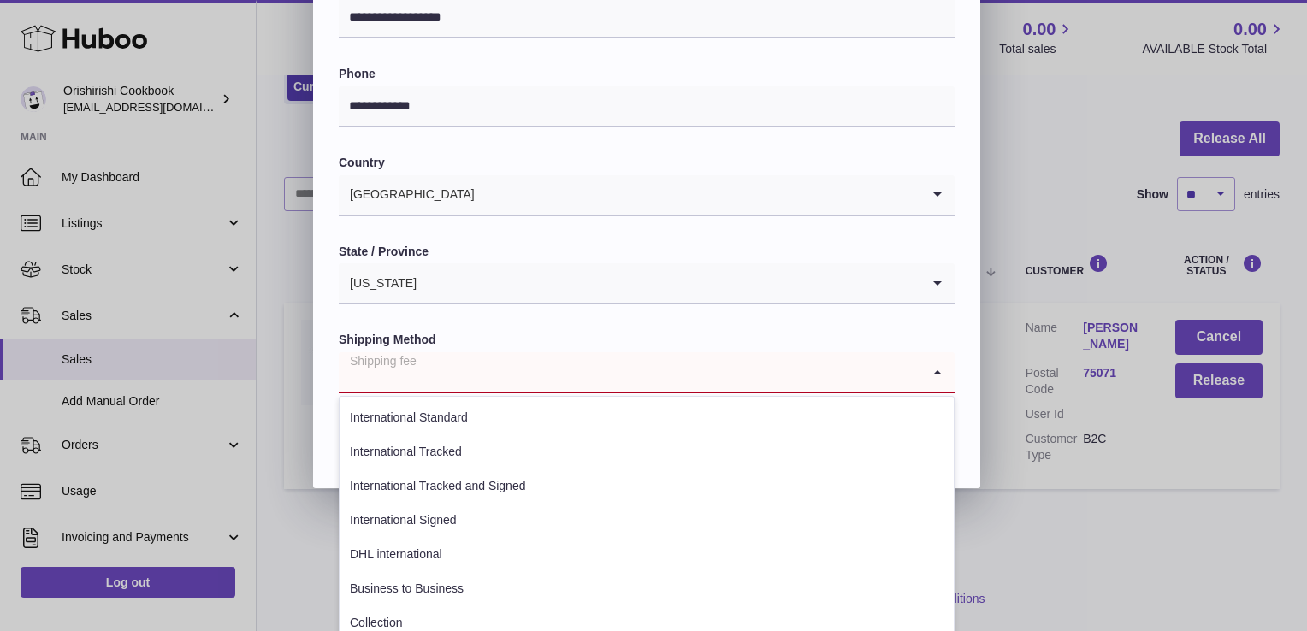
scroll to position [595, 0]
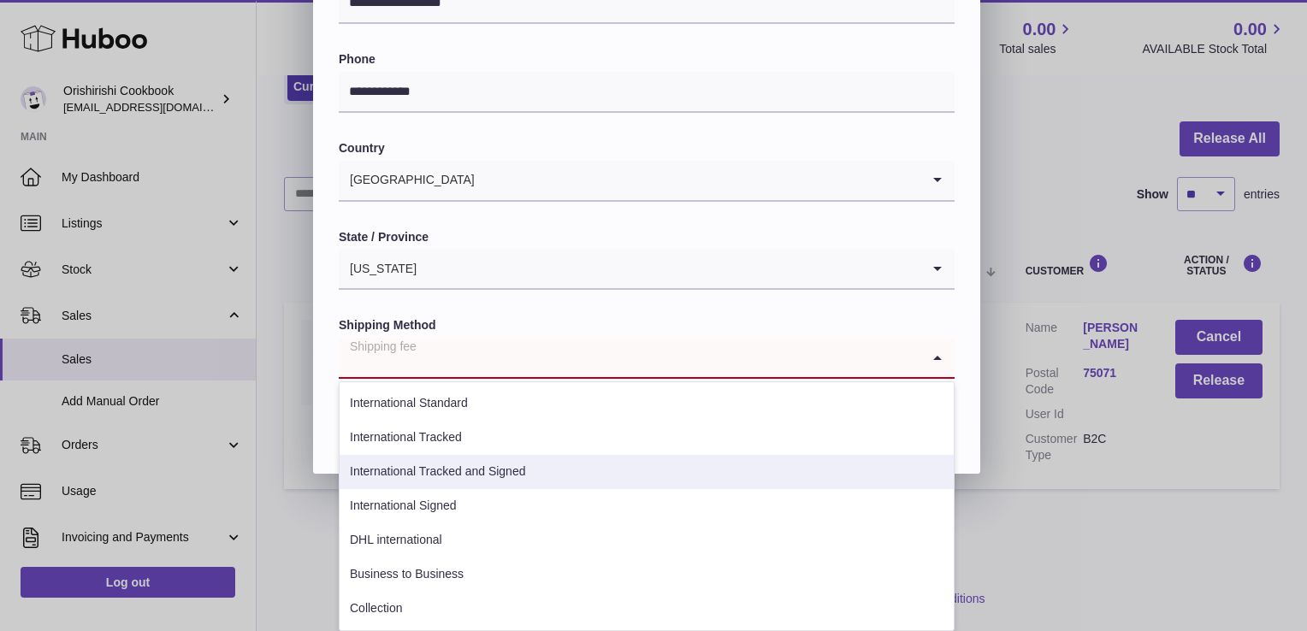
click at [457, 471] on li "International Tracked and Signed" at bounding box center [647, 472] width 614 height 34
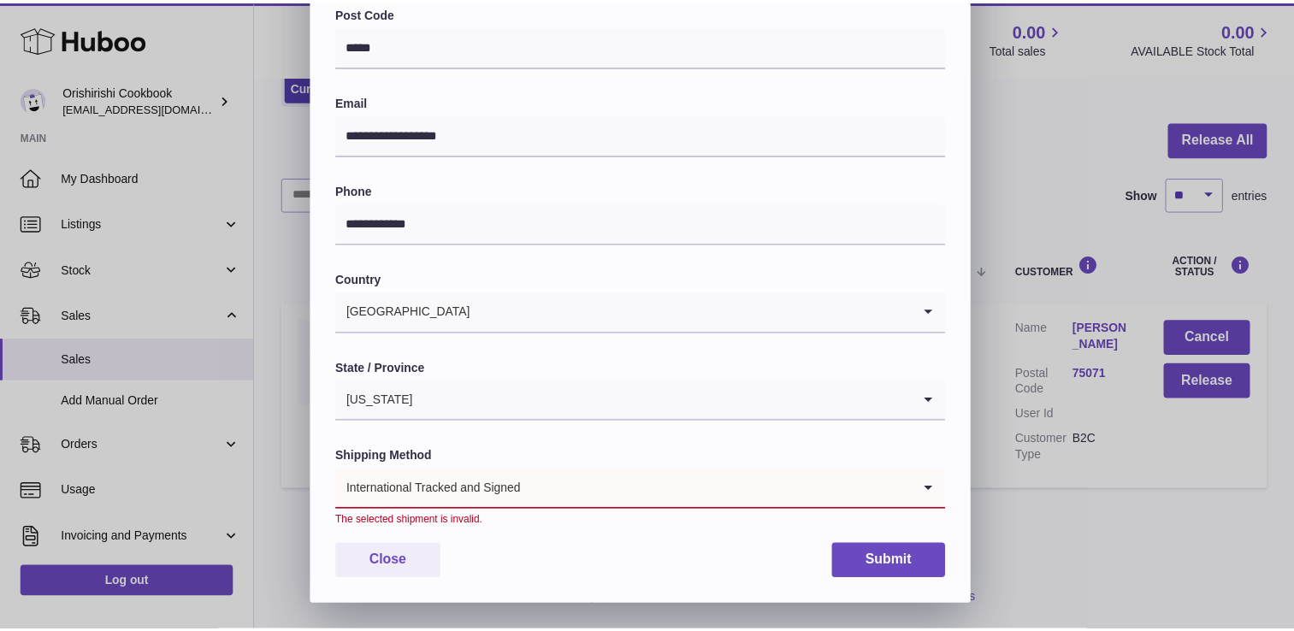
scroll to position [464, 0]
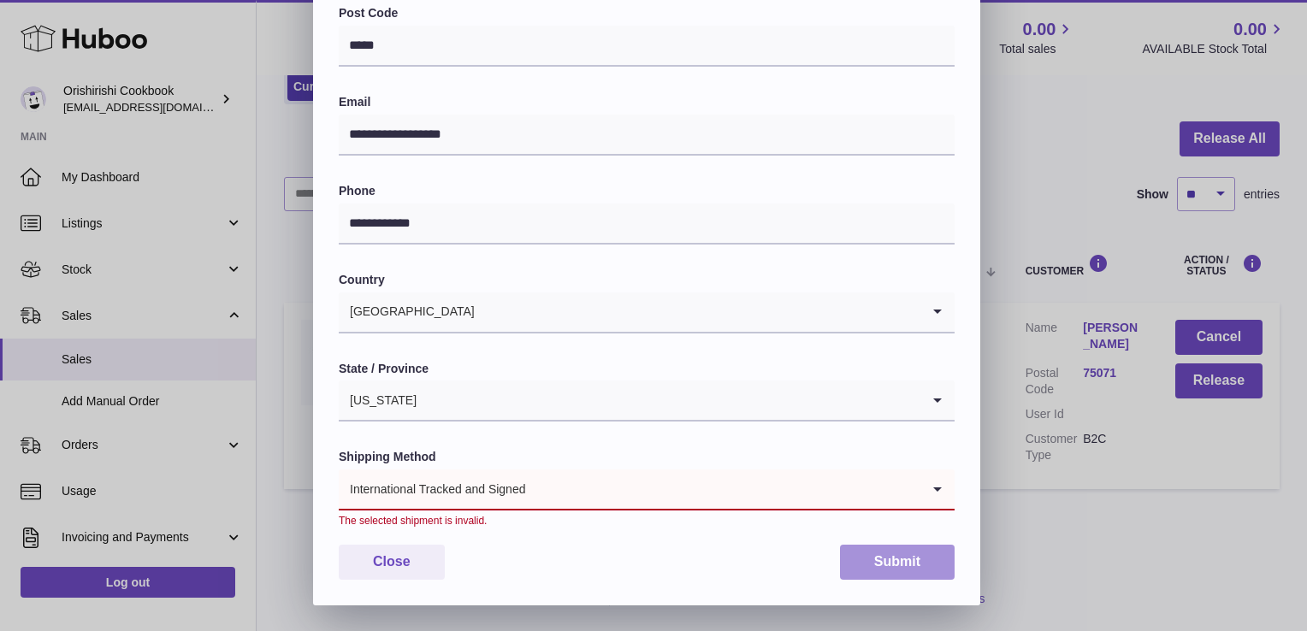
click at [916, 566] on button "Submit" at bounding box center [897, 562] width 115 height 35
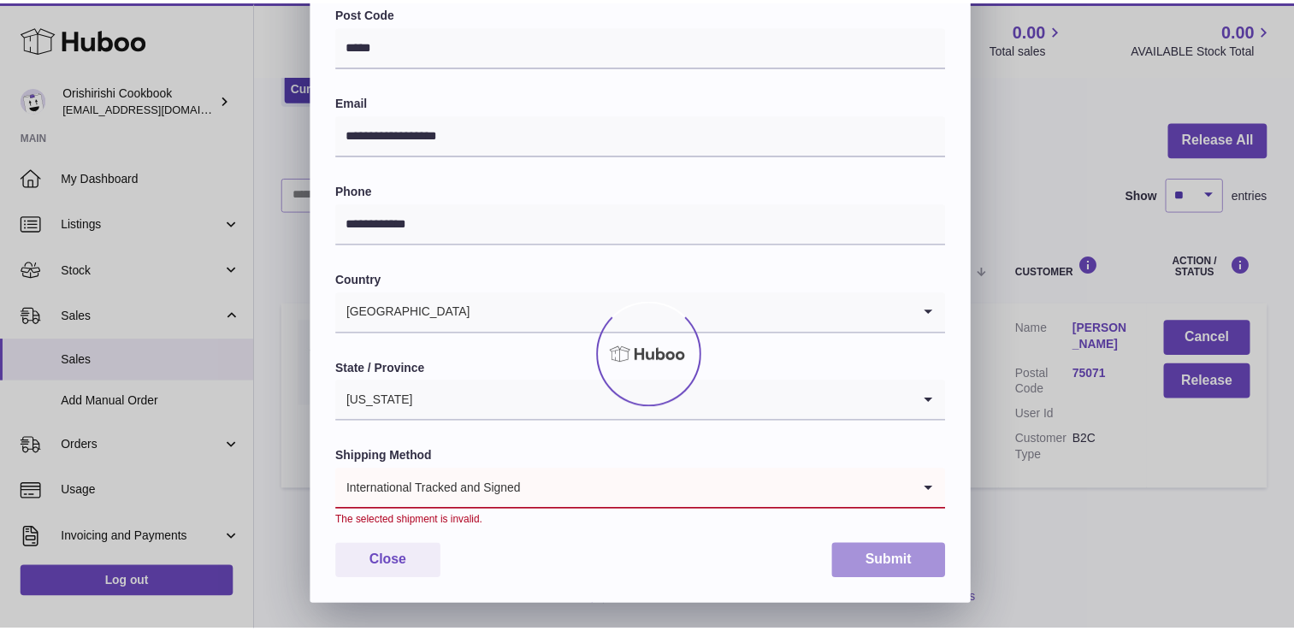
scroll to position [0, 0]
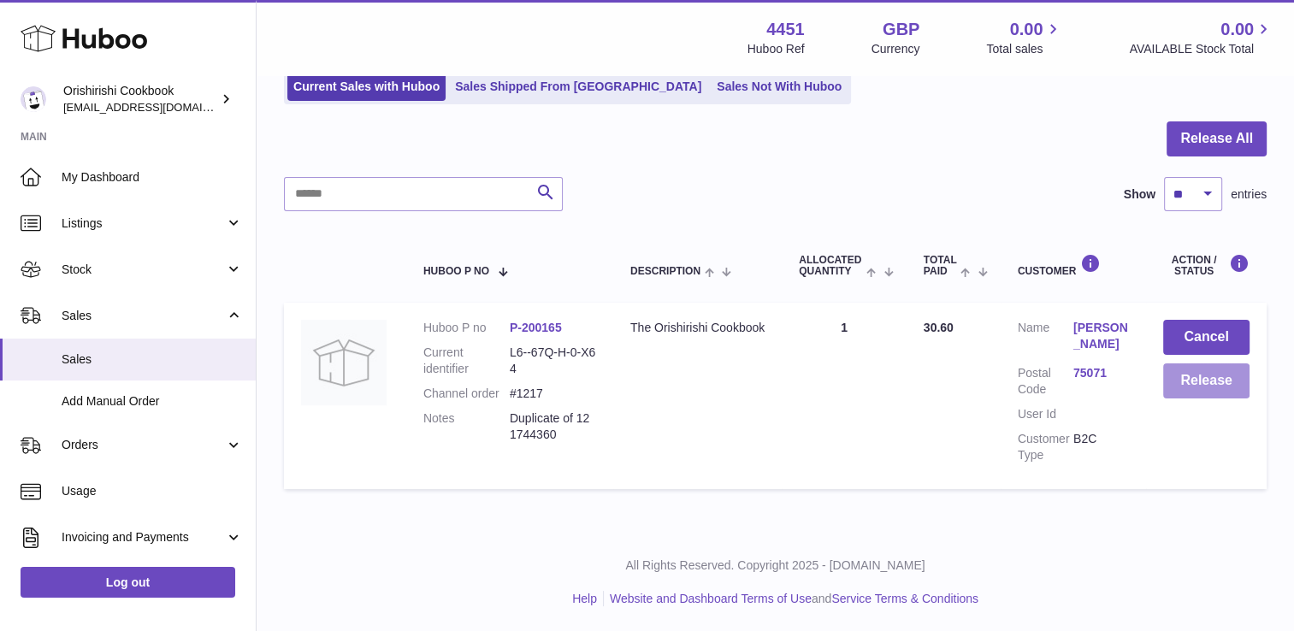
click at [1213, 382] on button "Release" at bounding box center [1206, 381] width 86 height 35
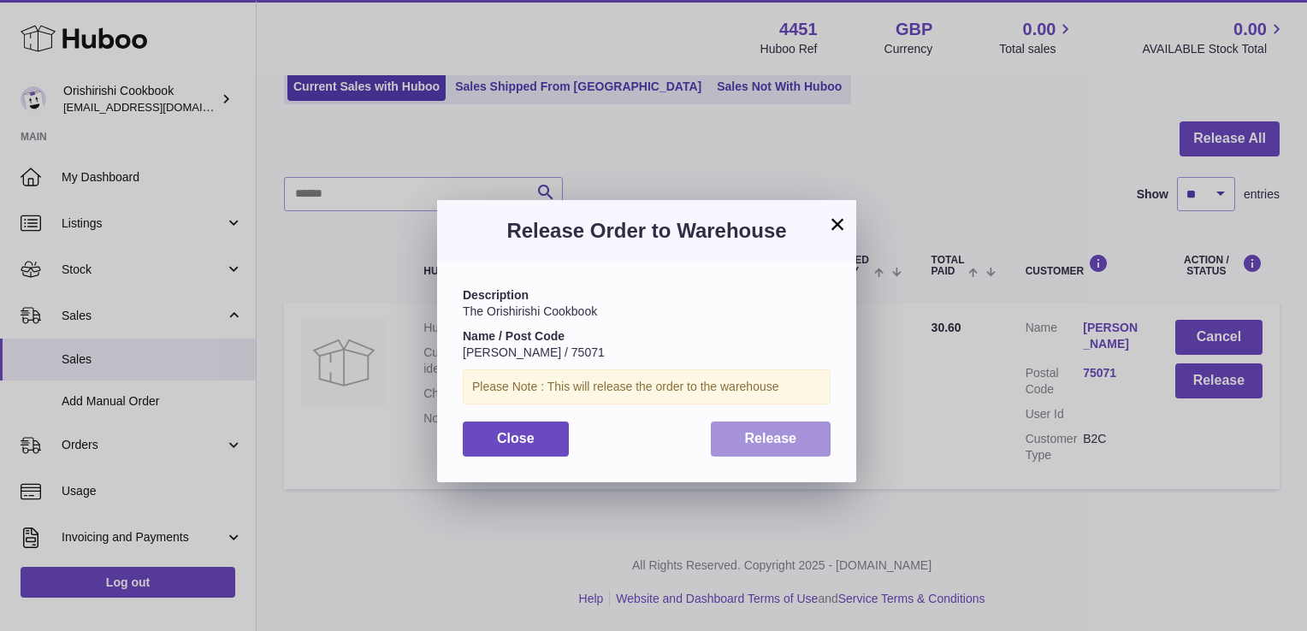
click at [767, 445] on span "Release" at bounding box center [771, 438] width 52 height 15
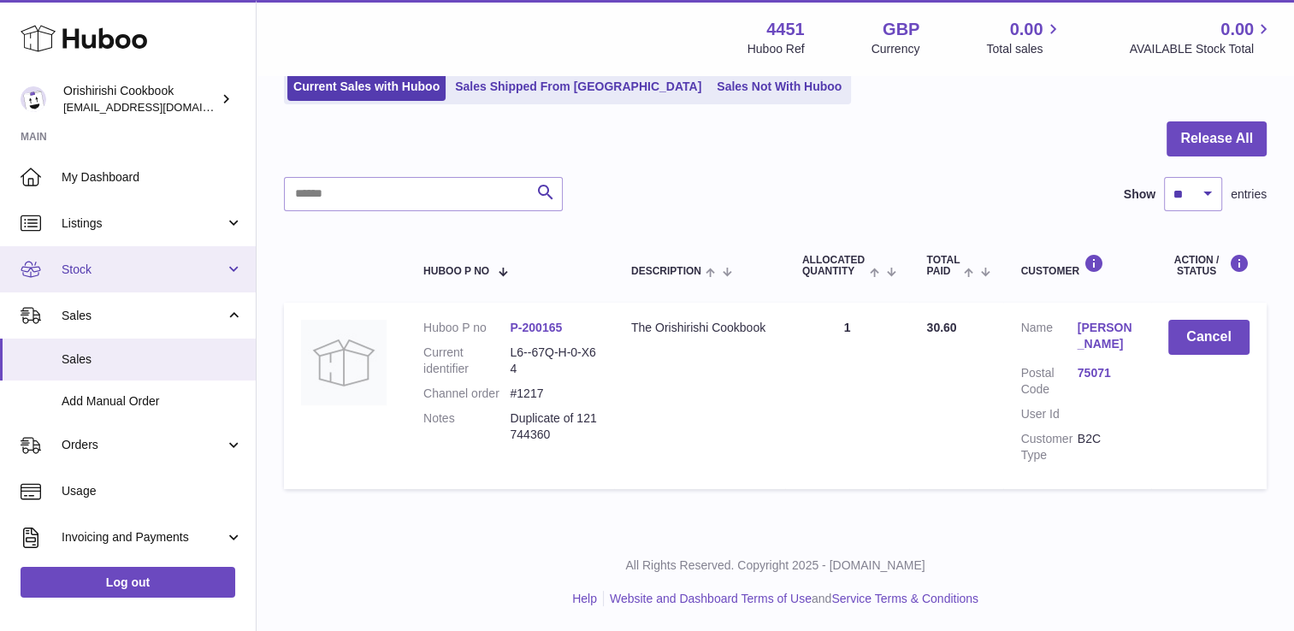
click at [206, 265] on span "Stock" at bounding box center [143, 270] width 163 height 16
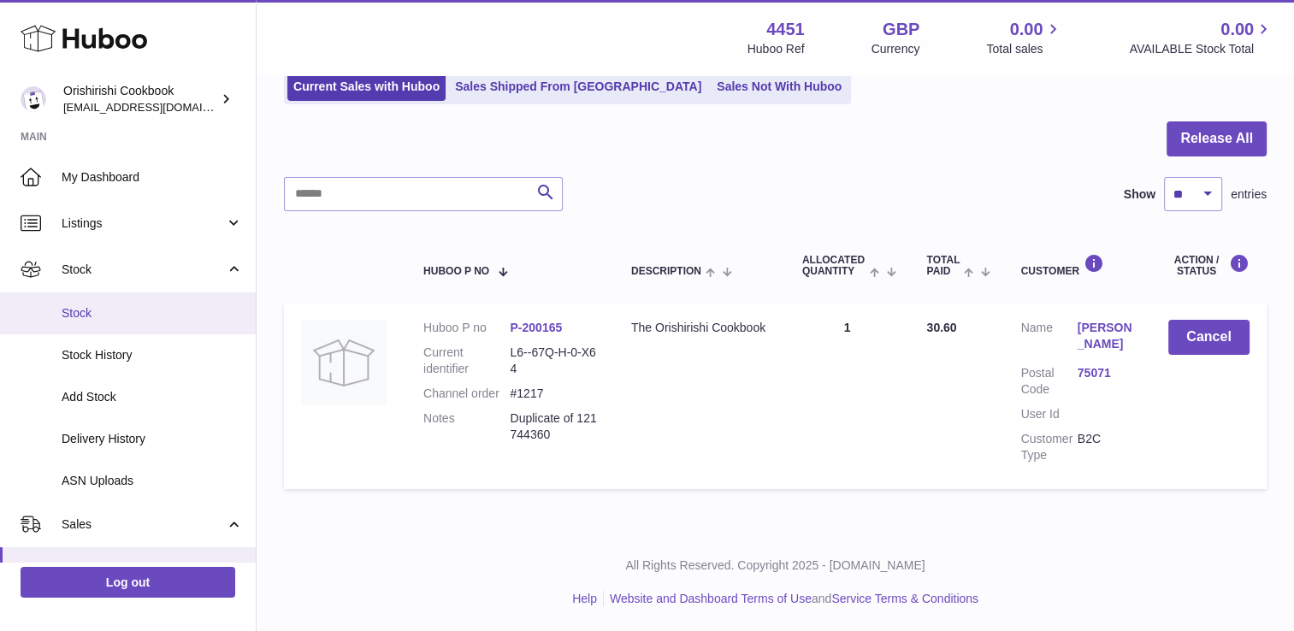
click at [109, 306] on span "Stock" at bounding box center [152, 313] width 181 height 16
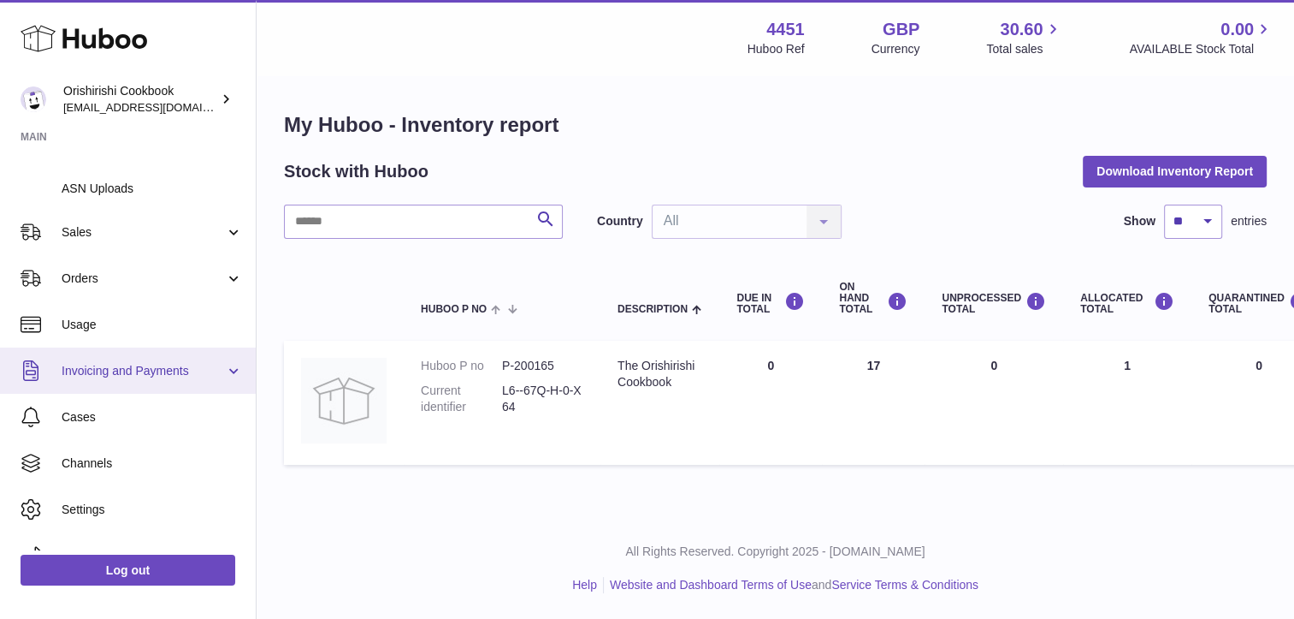
scroll to position [308, 0]
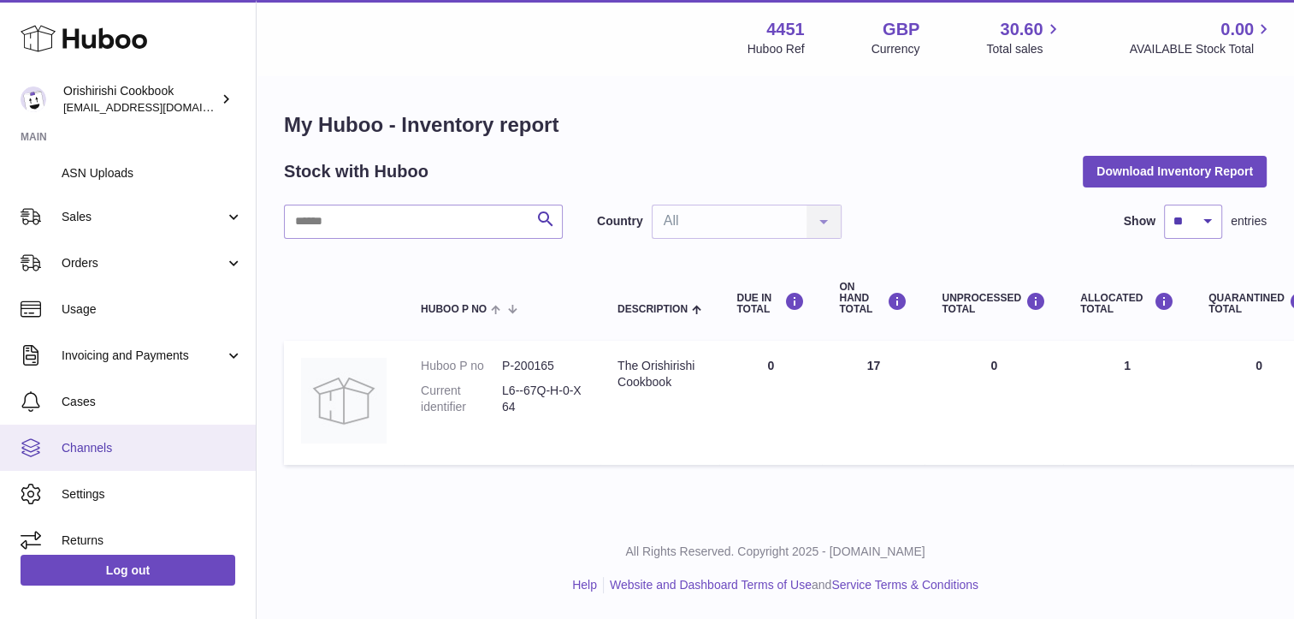
click at [130, 450] on span "Channels" at bounding box center [152, 448] width 181 height 16
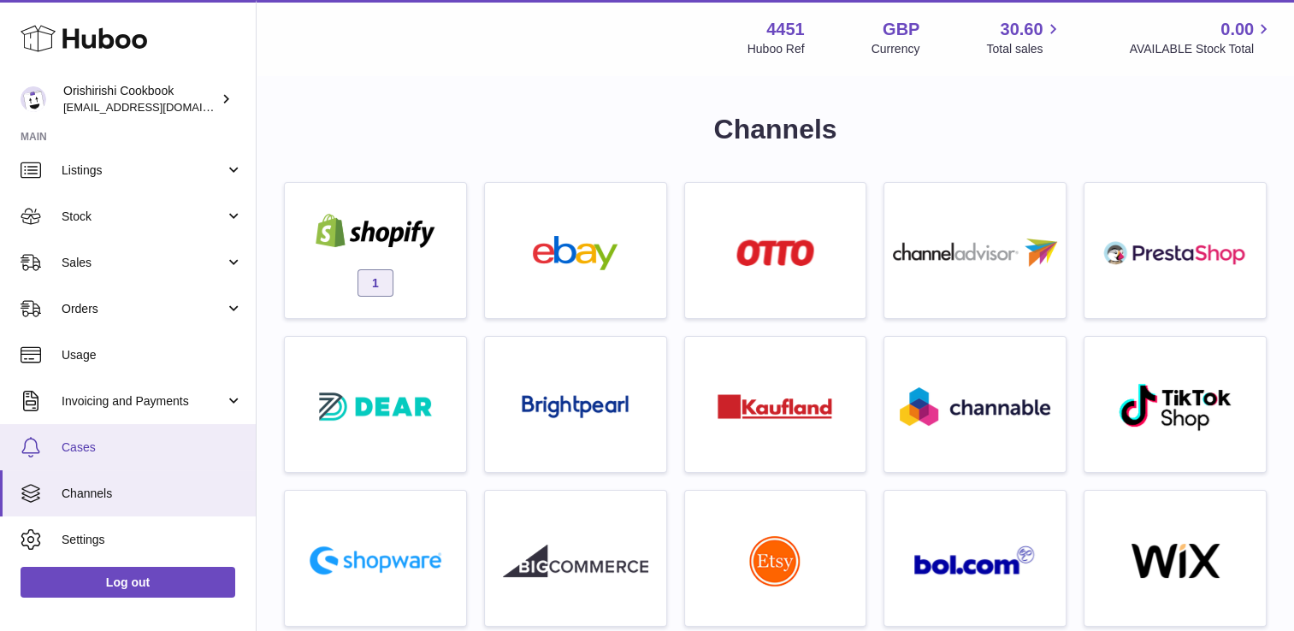
scroll to position [99, 0]
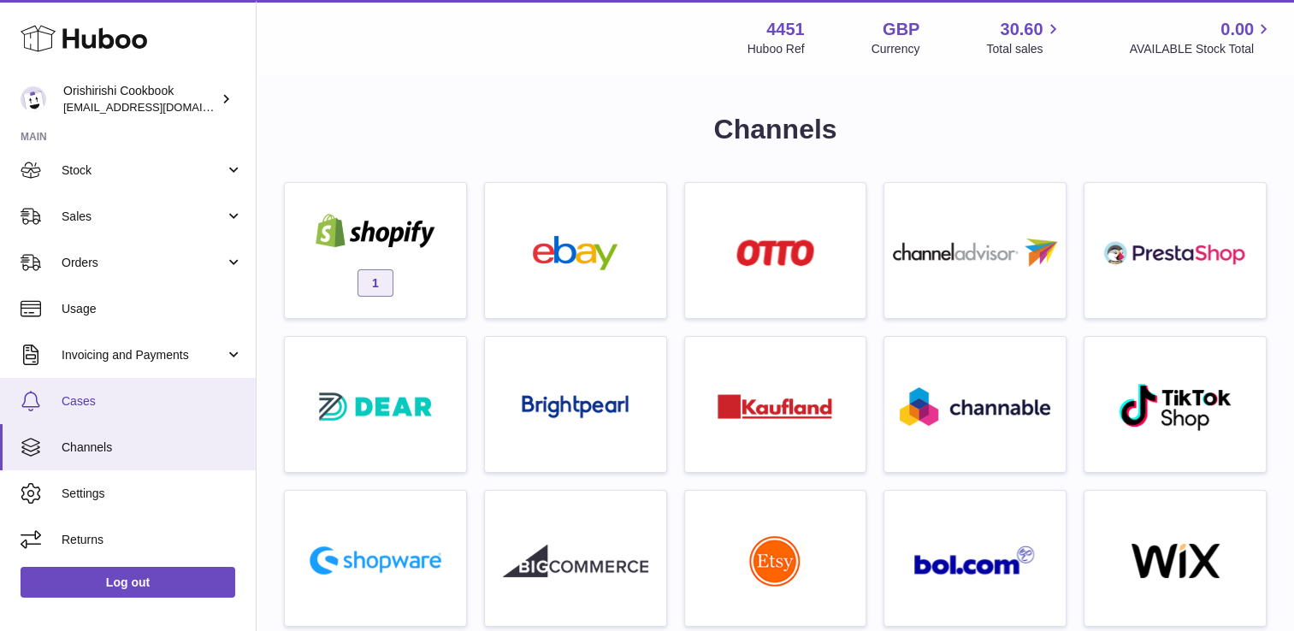
click at [130, 394] on span "Cases" at bounding box center [152, 402] width 181 height 16
